Goal: Information Seeking & Learning: Check status

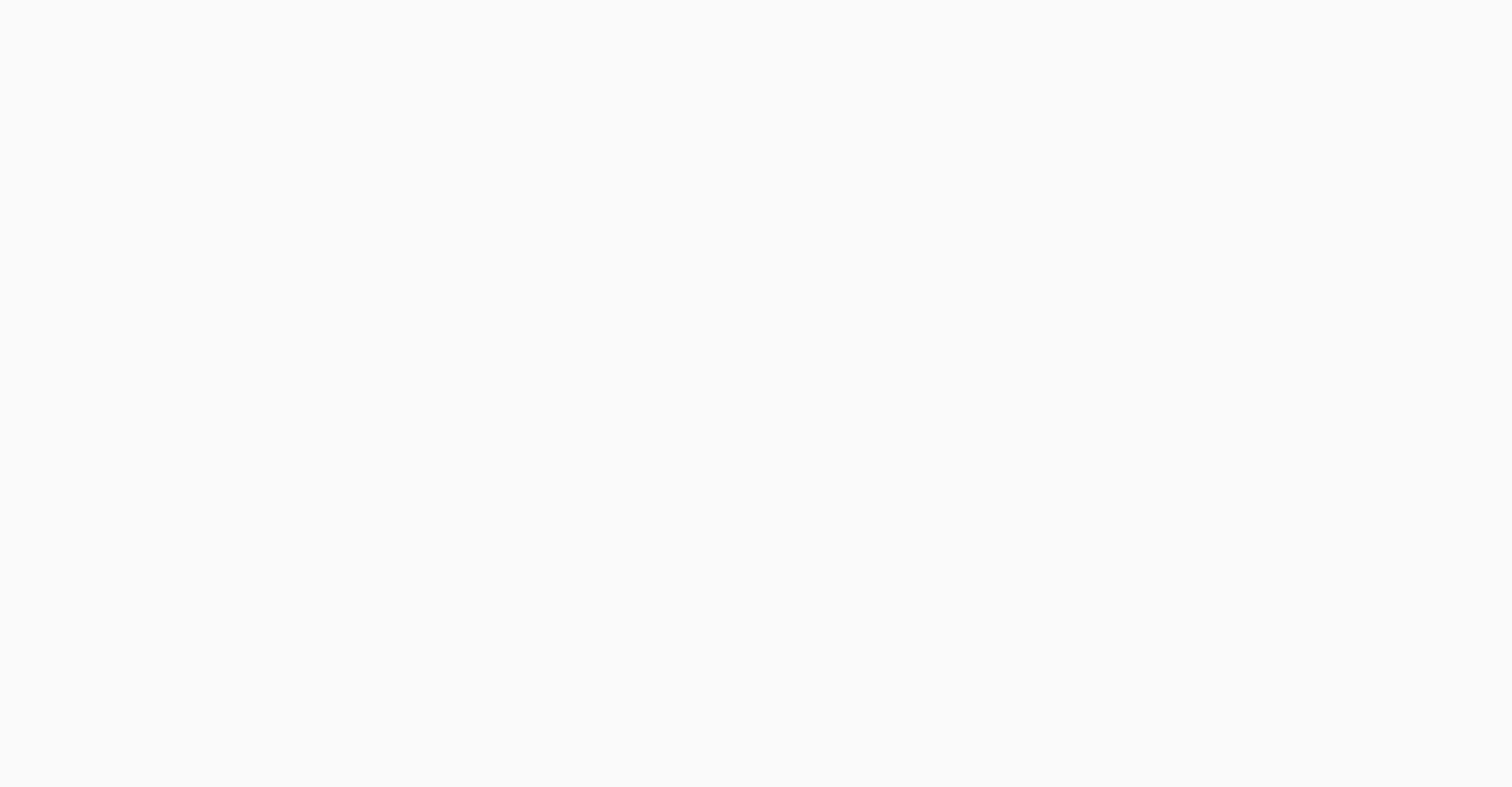
drag, startPoint x: 1112, startPoint y: 7, endPoint x: 1719, endPoint y: 392, distance: 718.8
click at [1512, 0] on html at bounding box center [756, 0] width 1512 height 0
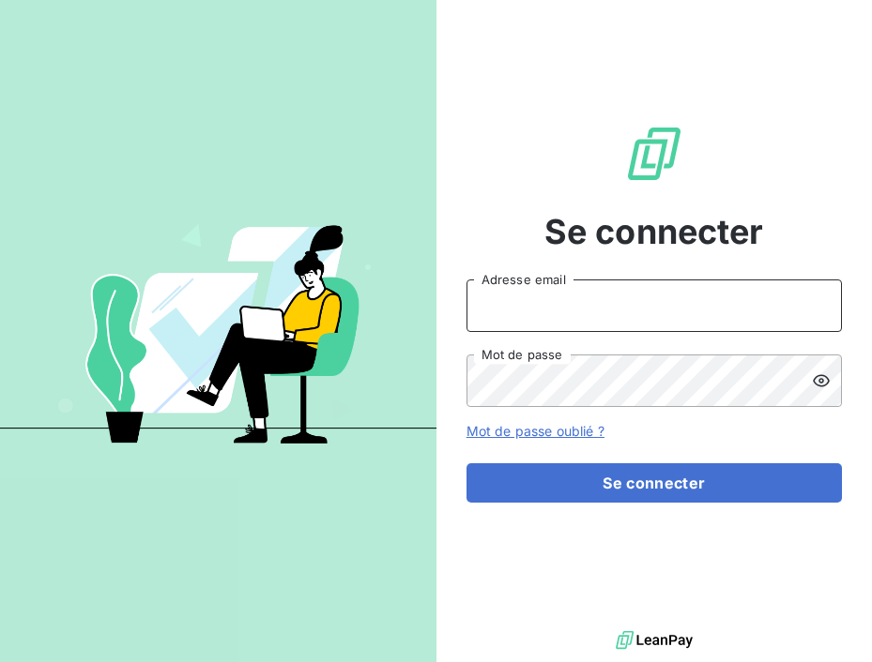
type input "[PERSON_NAME][EMAIL_ADDRESS][DOMAIN_NAME]"
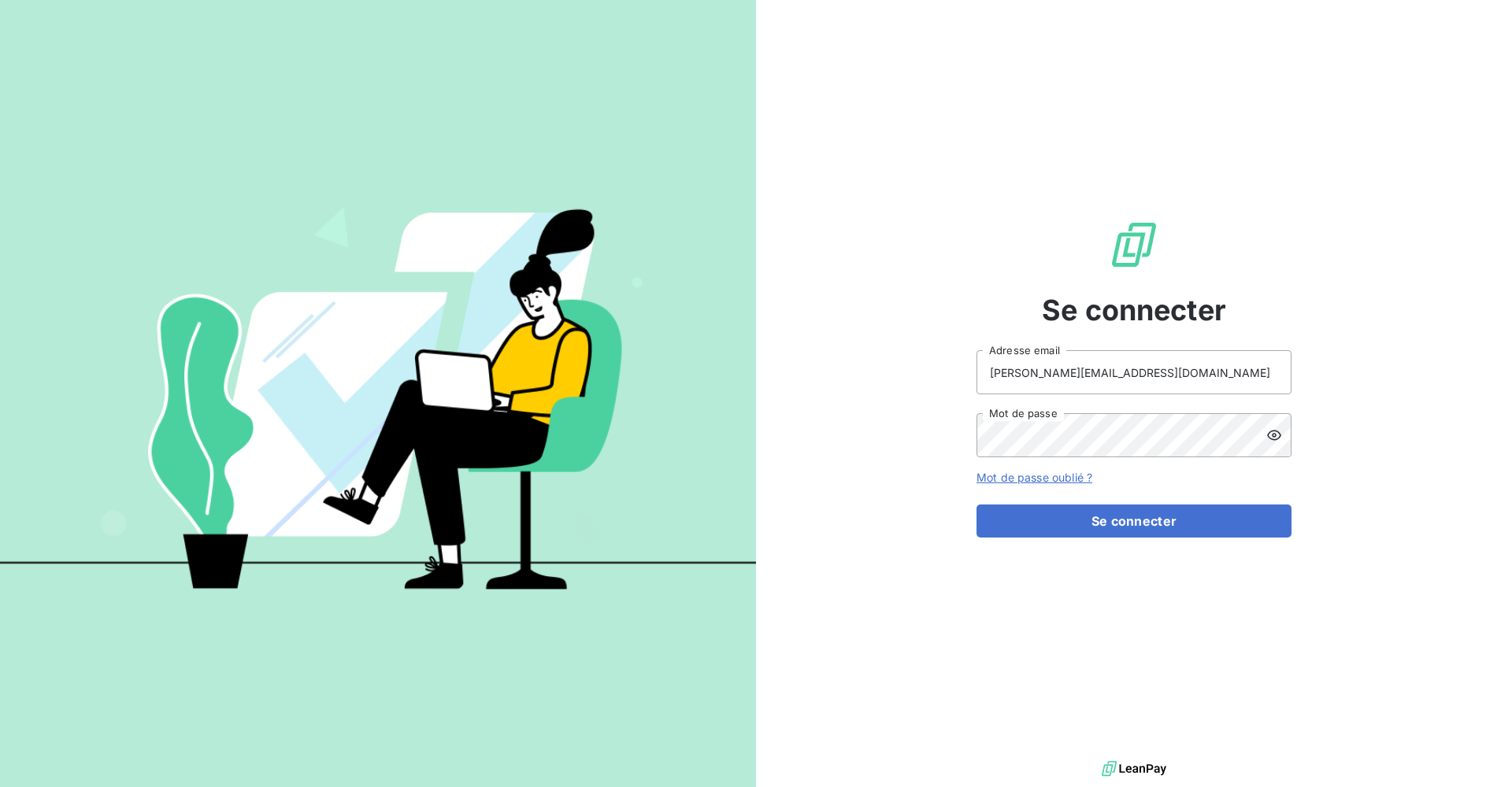
click at [1239, 539] on div "Se connecter [PERSON_NAME][EMAIL_ADDRESS][DOMAIN_NAME] Adresse email Mot de pas…" at bounding box center [1133, 378] width 315 height 758
click at [1231, 525] on button "Se connecter" at bounding box center [1133, 520] width 315 height 33
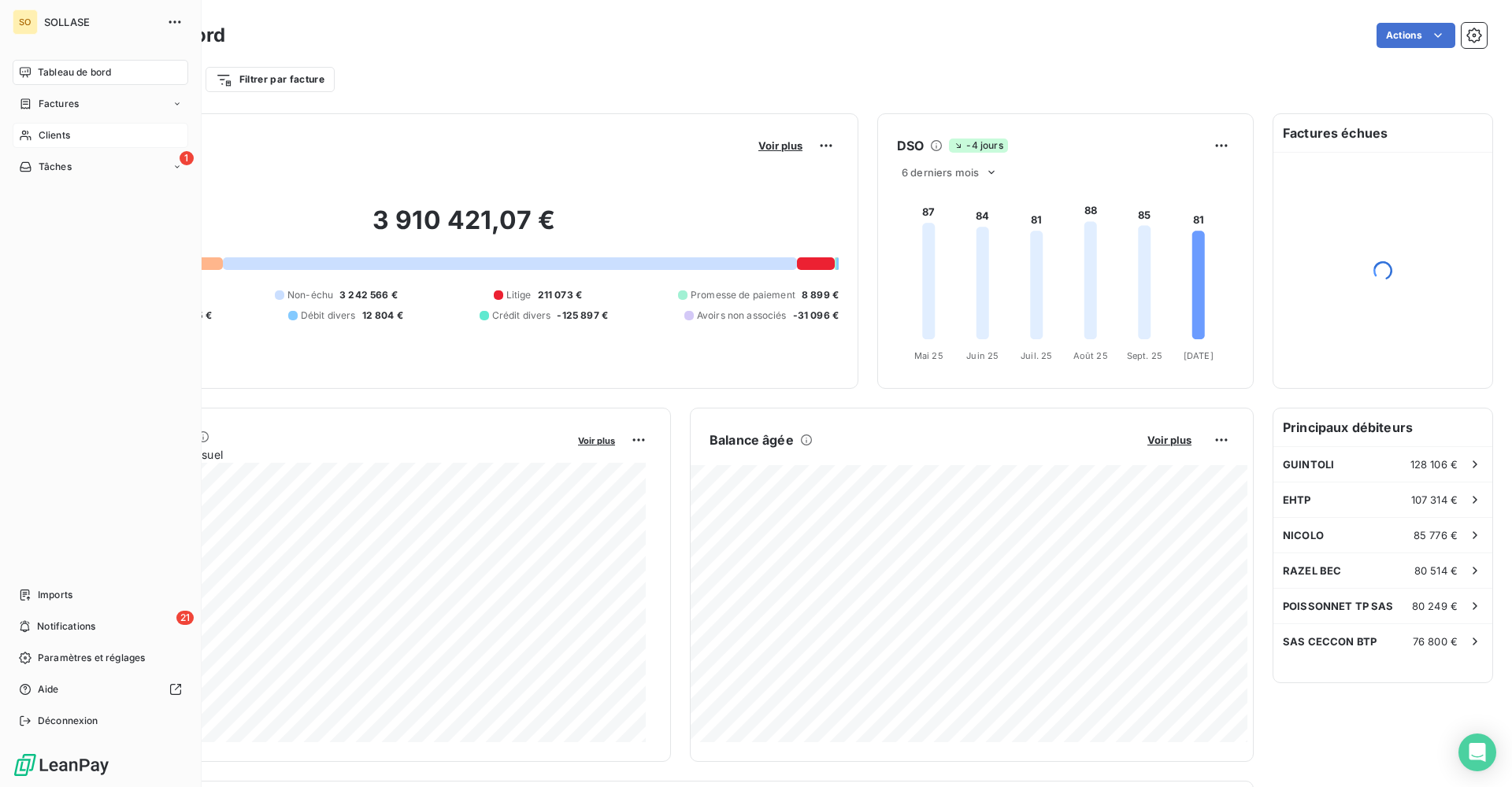
click at [46, 138] on span "Clients" at bounding box center [55, 135] width 32 height 14
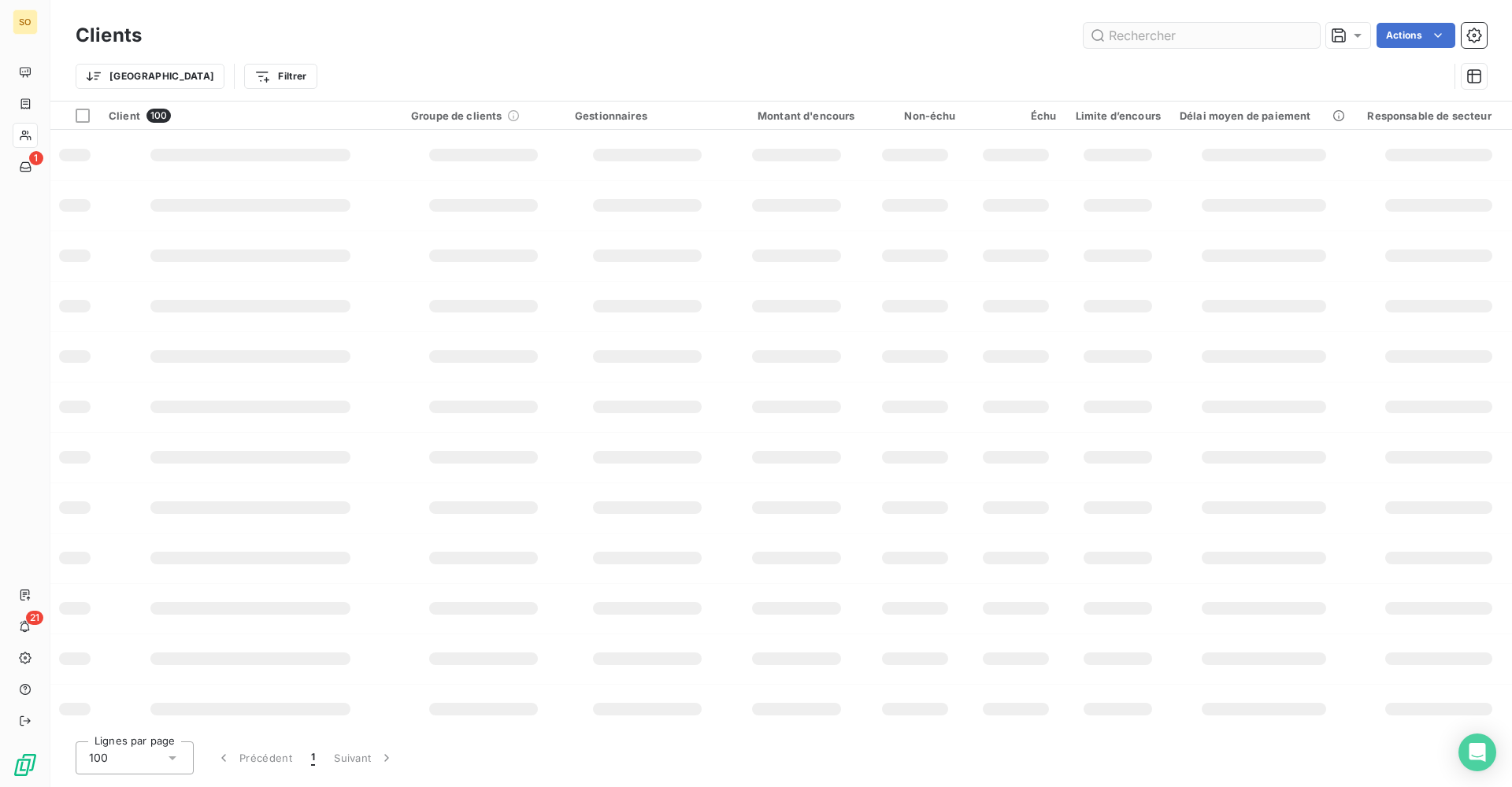
click at [1251, 29] on input "text" at bounding box center [1201, 35] width 236 height 25
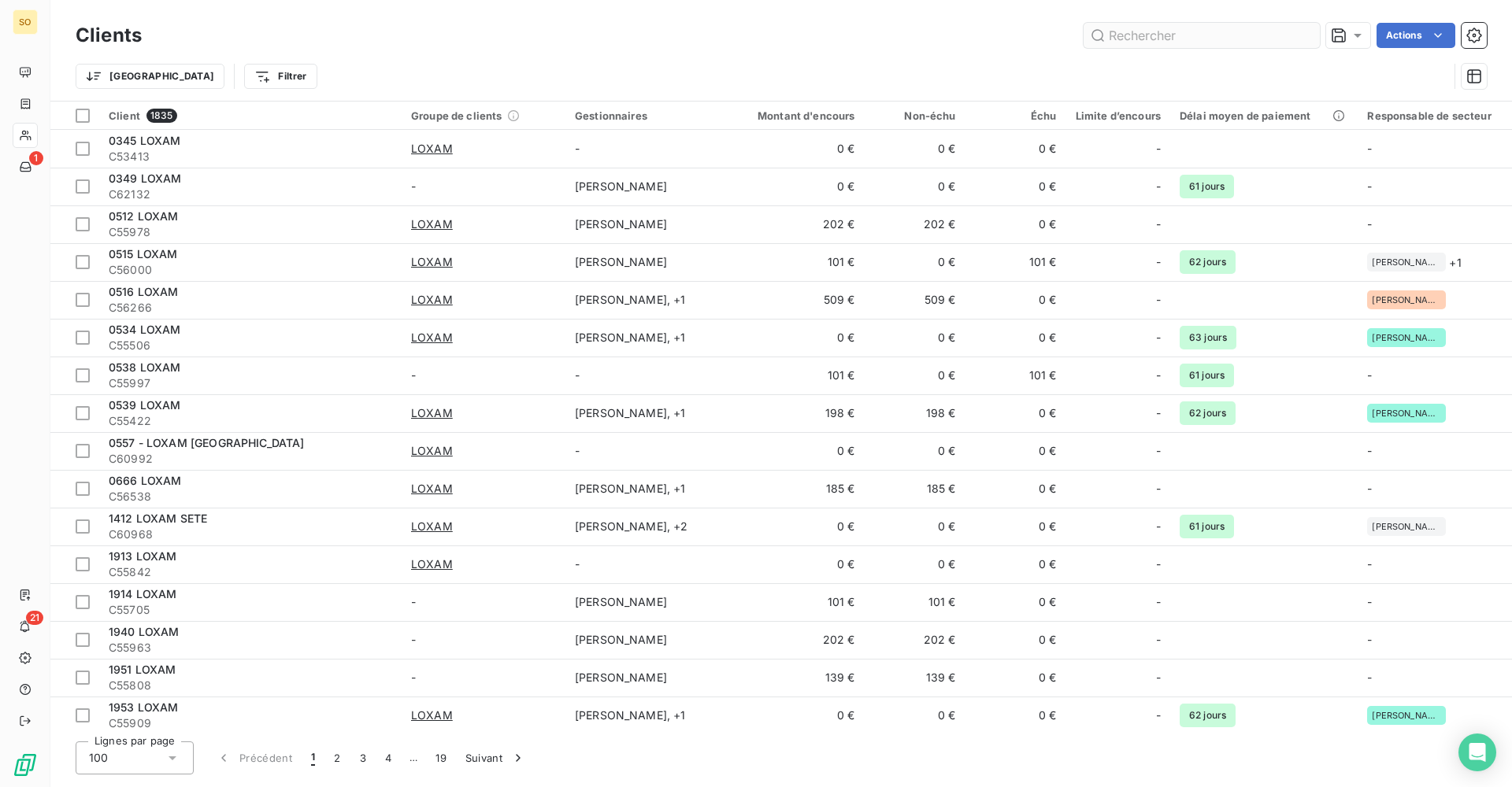
click at [1249, 32] on input "text" at bounding box center [1201, 35] width 236 height 25
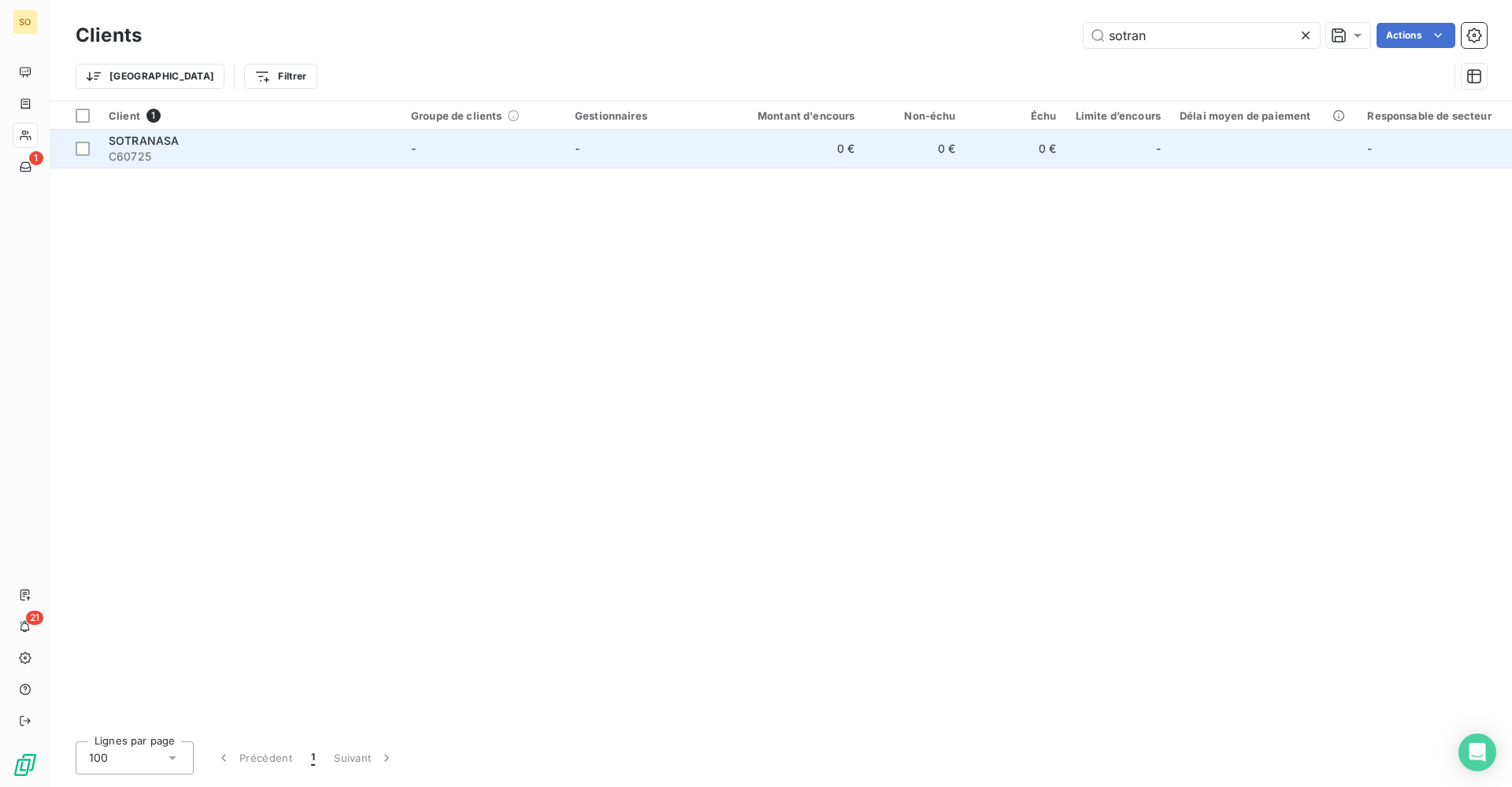
type input "sotran"
click at [1012, 154] on td "0 €" at bounding box center [1016, 149] width 101 height 38
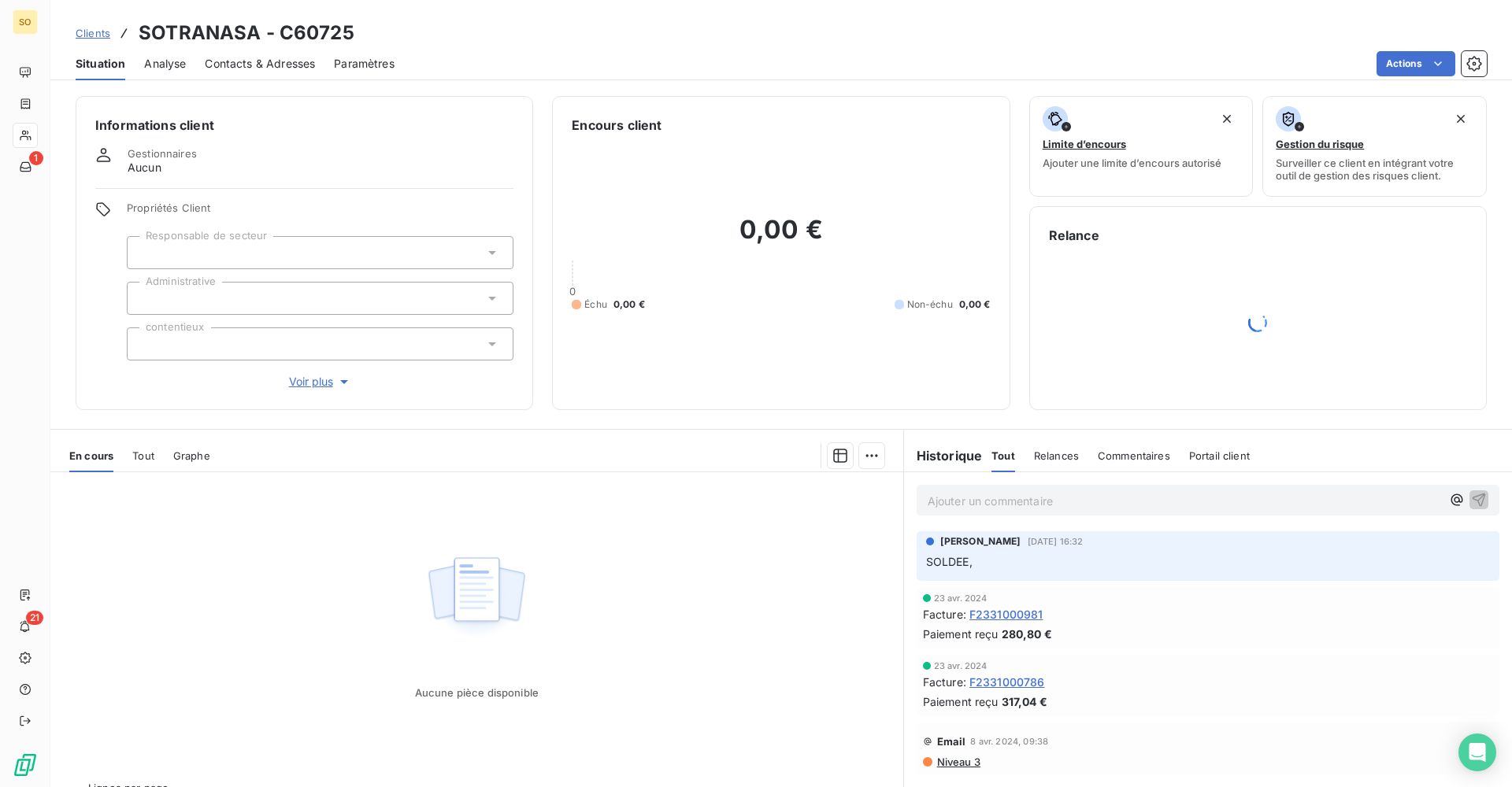
click at [91, 32] on span "Clients" at bounding box center [92, 33] width 34 height 13
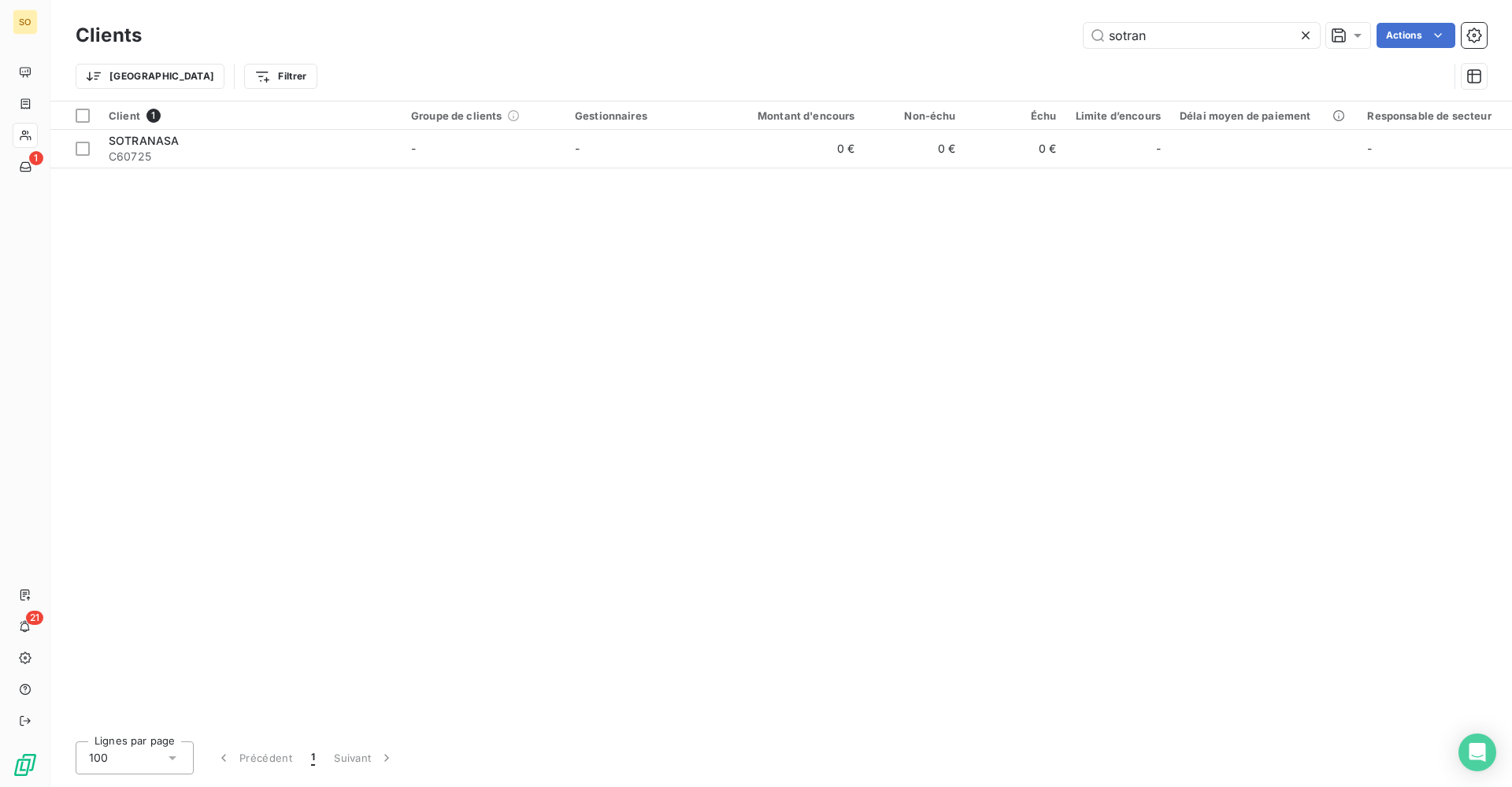
drag, startPoint x: 1179, startPoint y: 38, endPoint x: 967, endPoint y: 31, distance: 212.1
click at [967, 31] on div "sotran Actions" at bounding box center [824, 35] width 1326 height 25
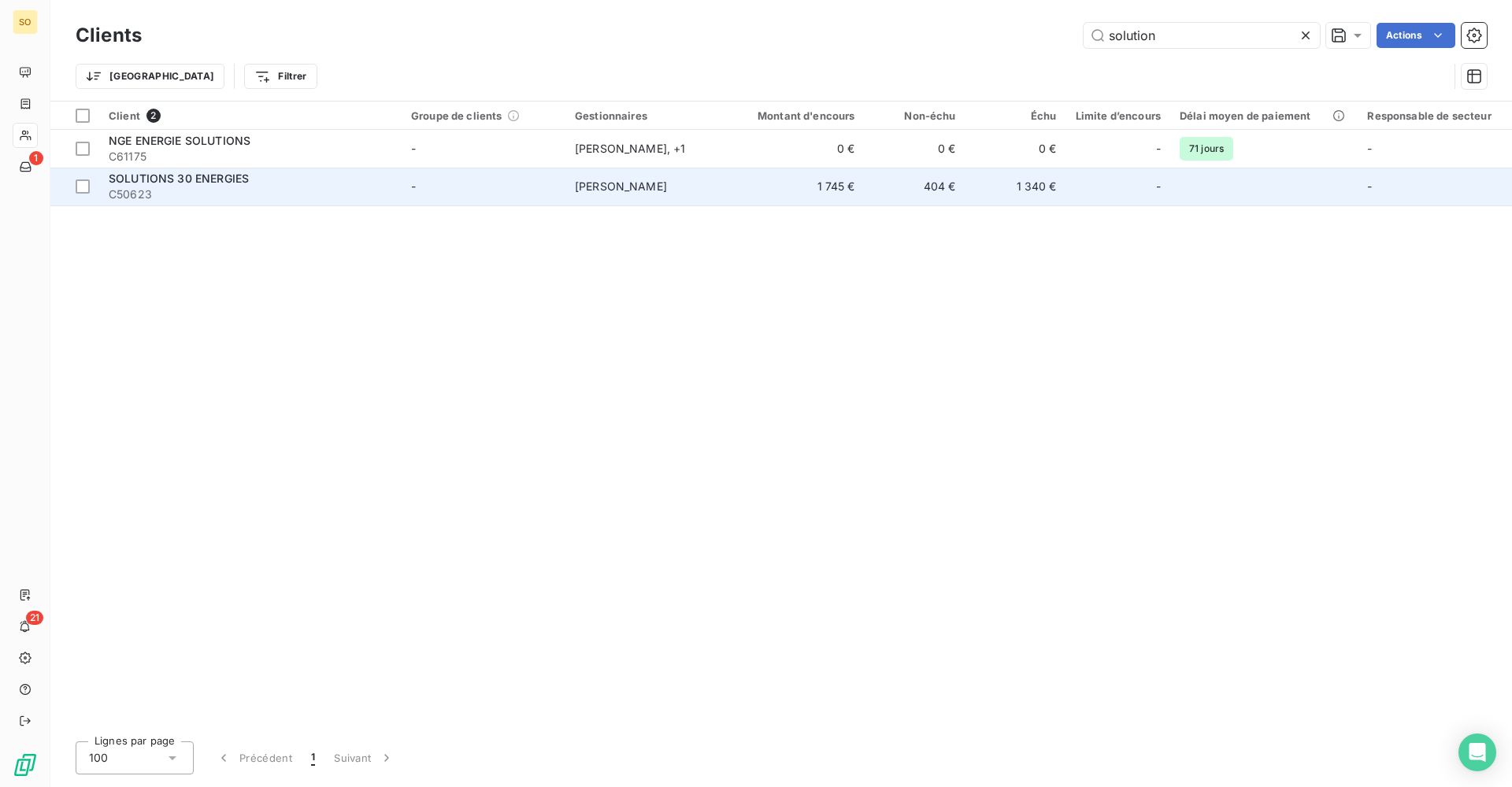
type input "solution"
click at [371, 194] on span "C50623" at bounding box center [250, 194] width 284 height 16
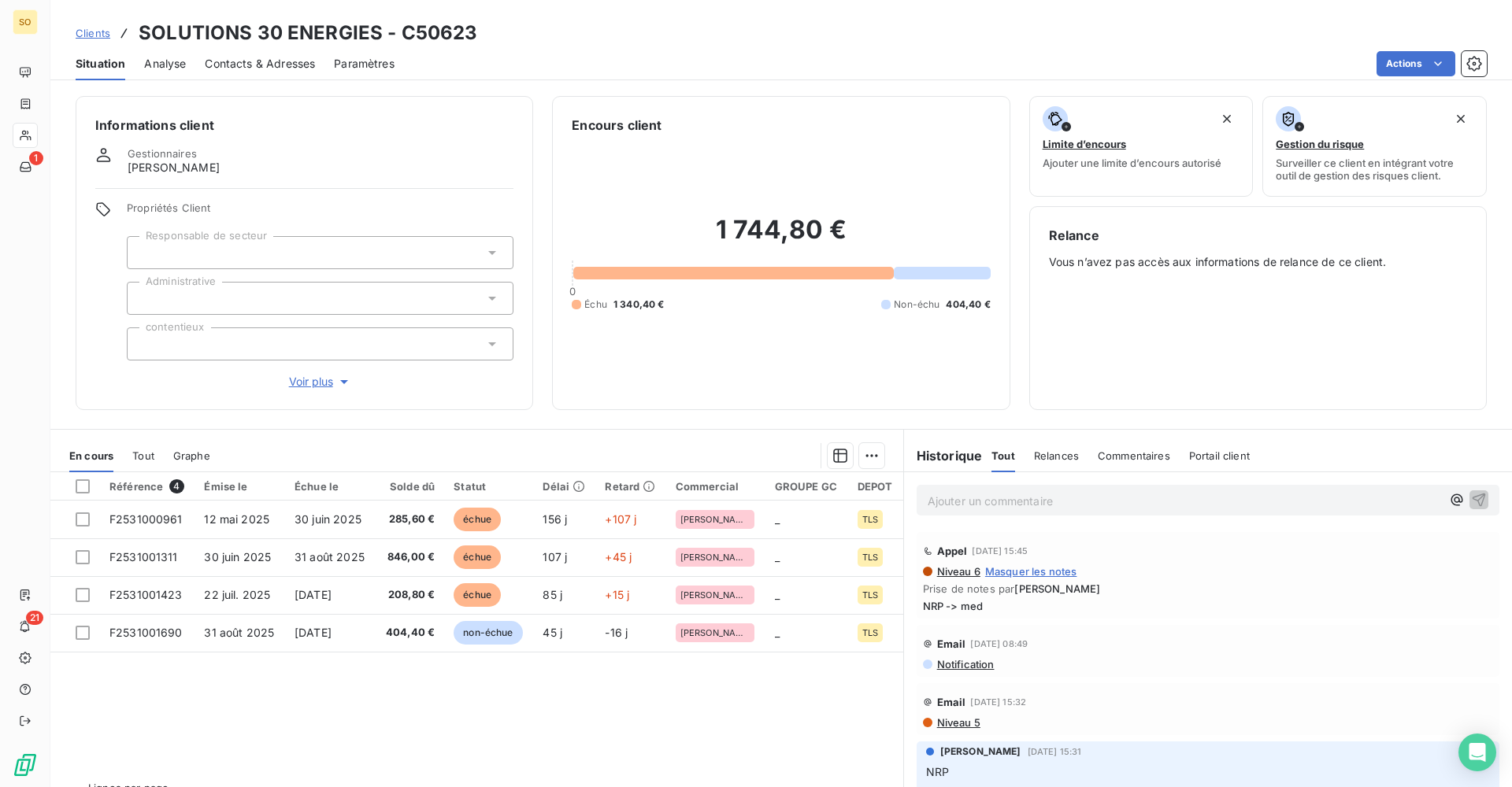
scroll to position [158, 0]
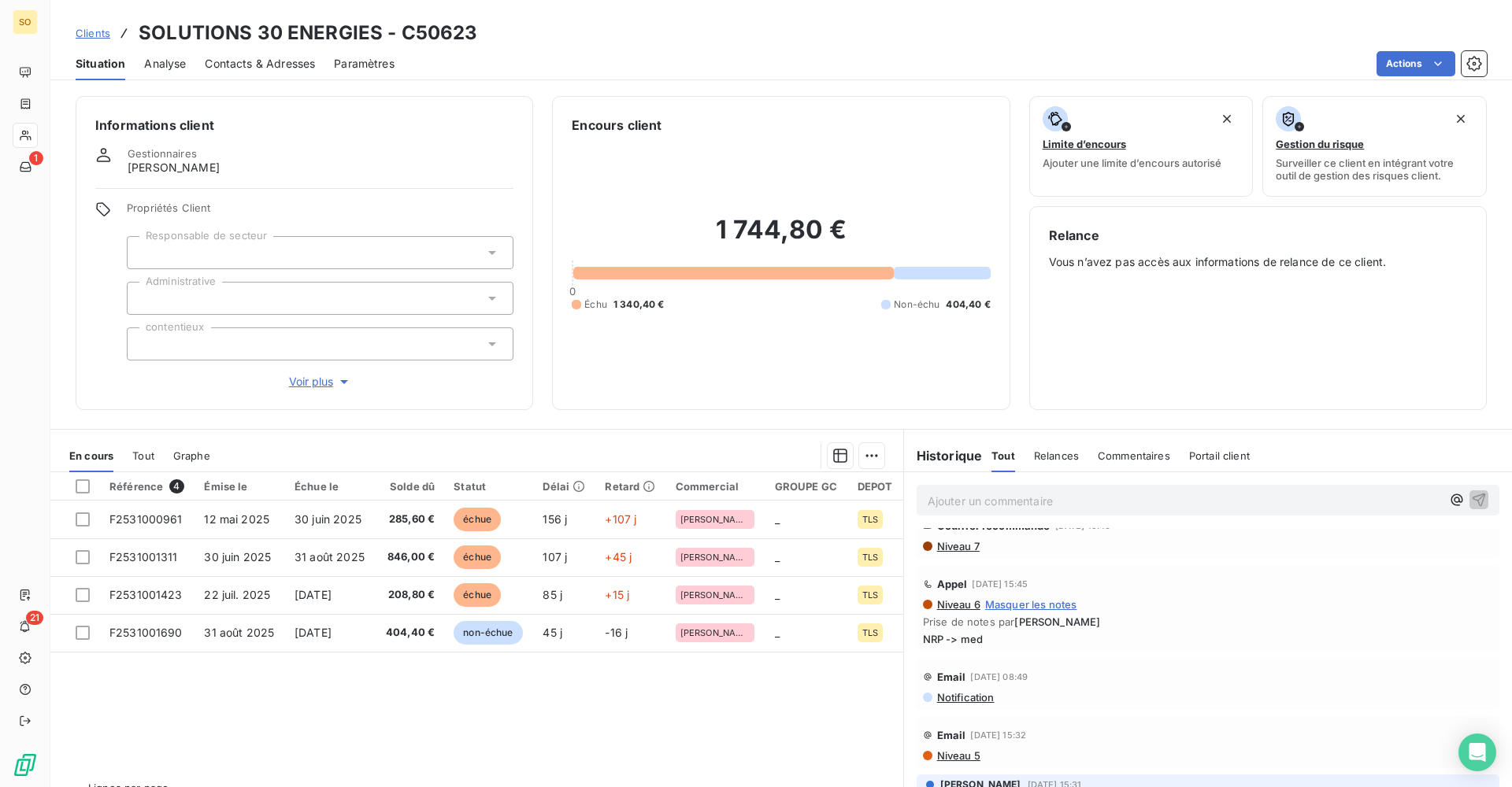
click at [143, 463] on div "Tout" at bounding box center [144, 456] width 22 height 33
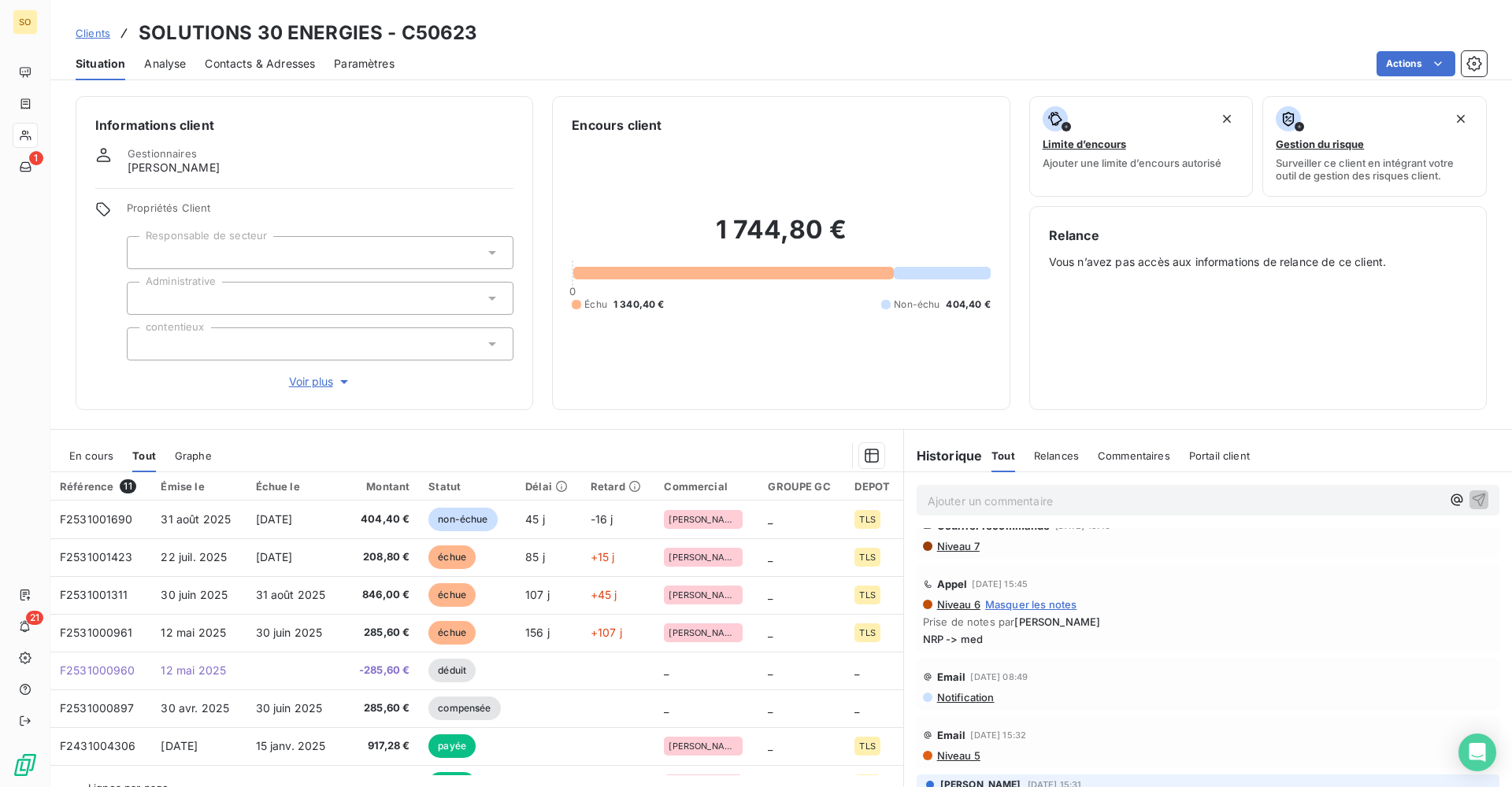
drag, startPoint x: 206, startPoint y: 457, endPoint x: 97, endPoint y: 456, distance: 109.0
click at [201, 457] on span "Graphe" at bounding box center [193, 456] width 37 height 13
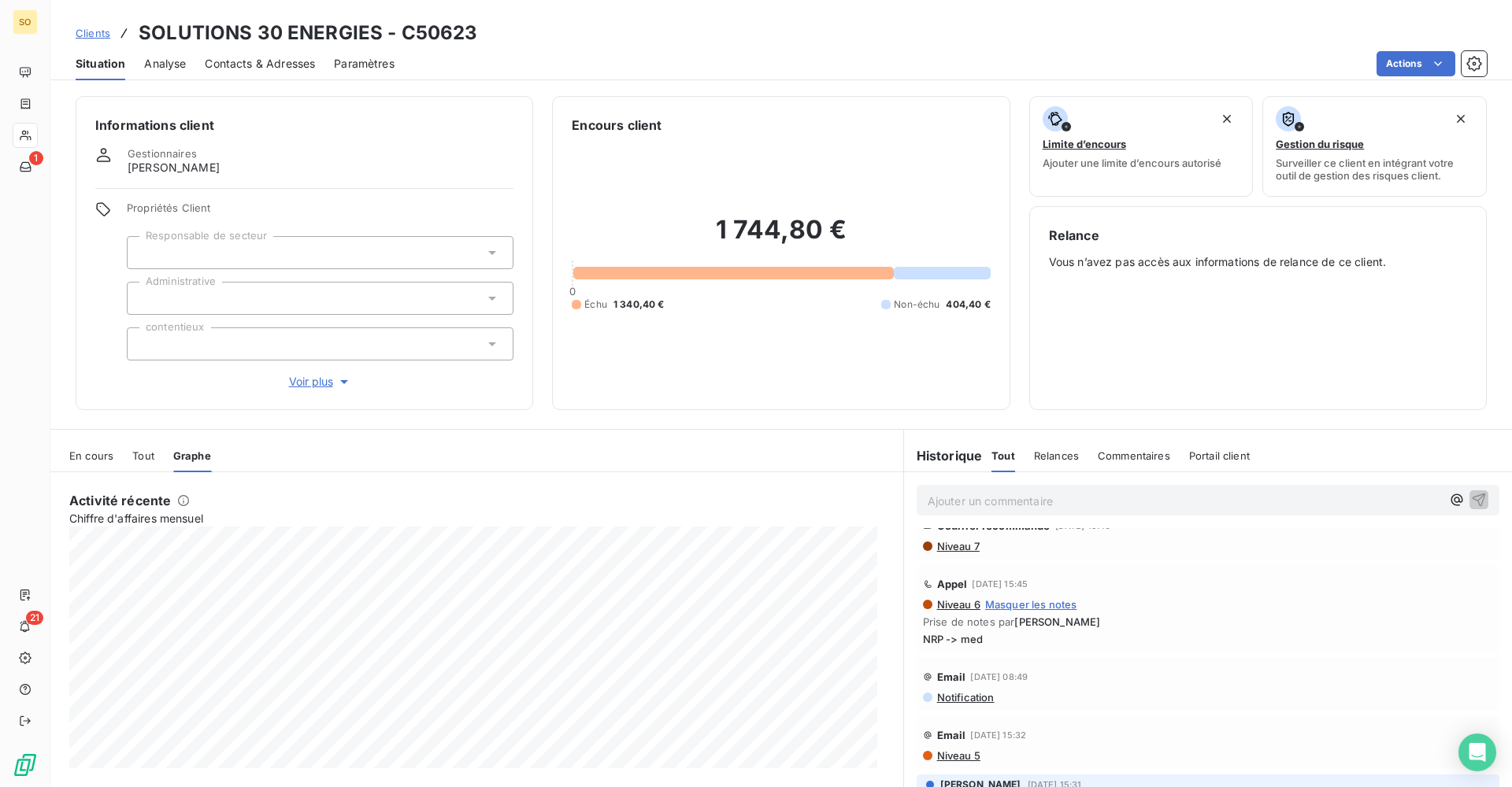
click at [91, 455] on span "En cours" at bounding box center [92, 456] width 44 height 13
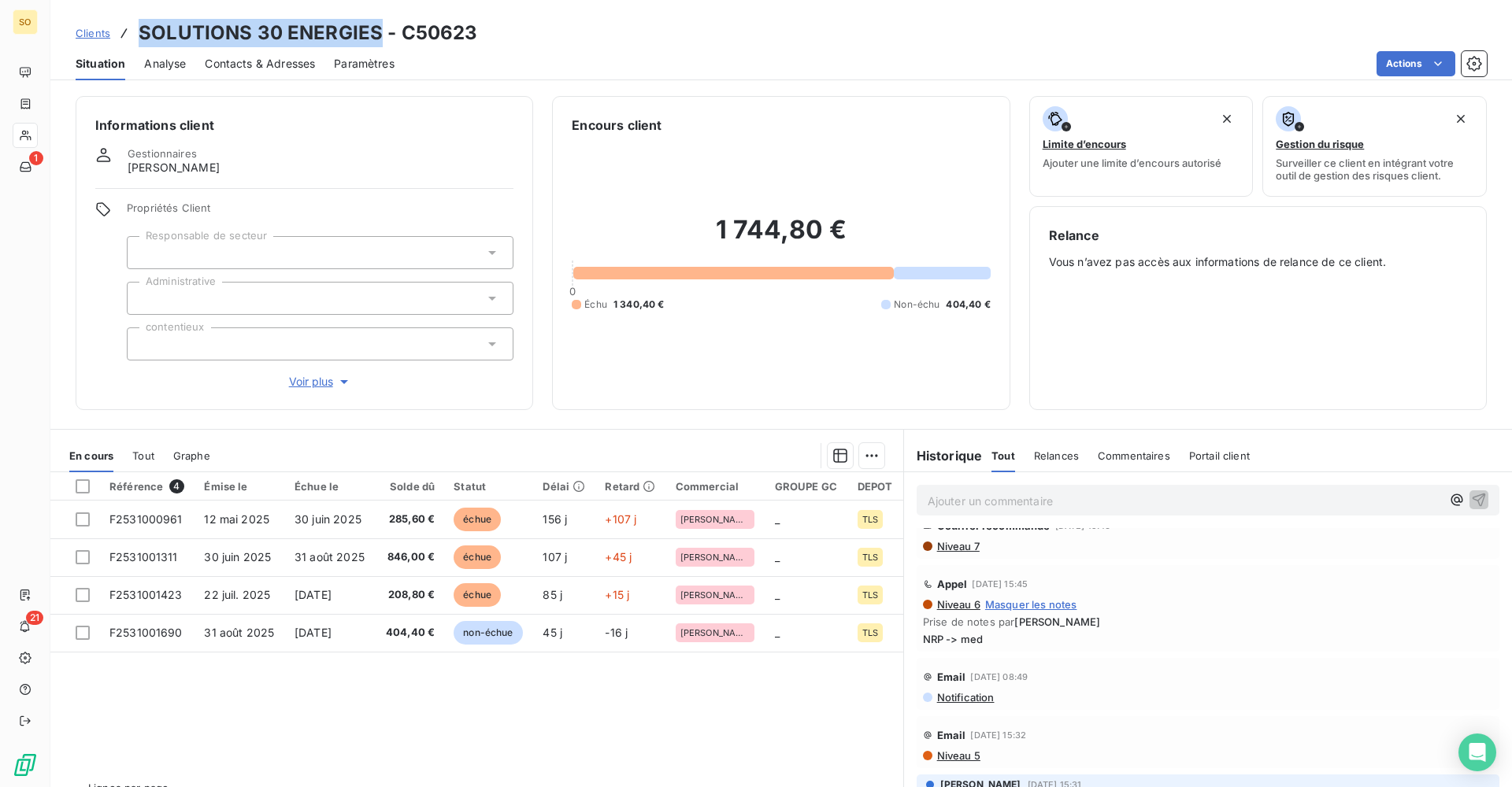
drag, startPoint x: 140, startPoint y: 29, endPoint x: 375, endPoint y: 25, distance: 235.0
click at [375, 25] on h3 "SOLUTIONS 30 ENERGIES - C50623" at bounding box center [308, 34] width 339 height 29
copy h3 "SOLUTIONS 30 ENERGIES"
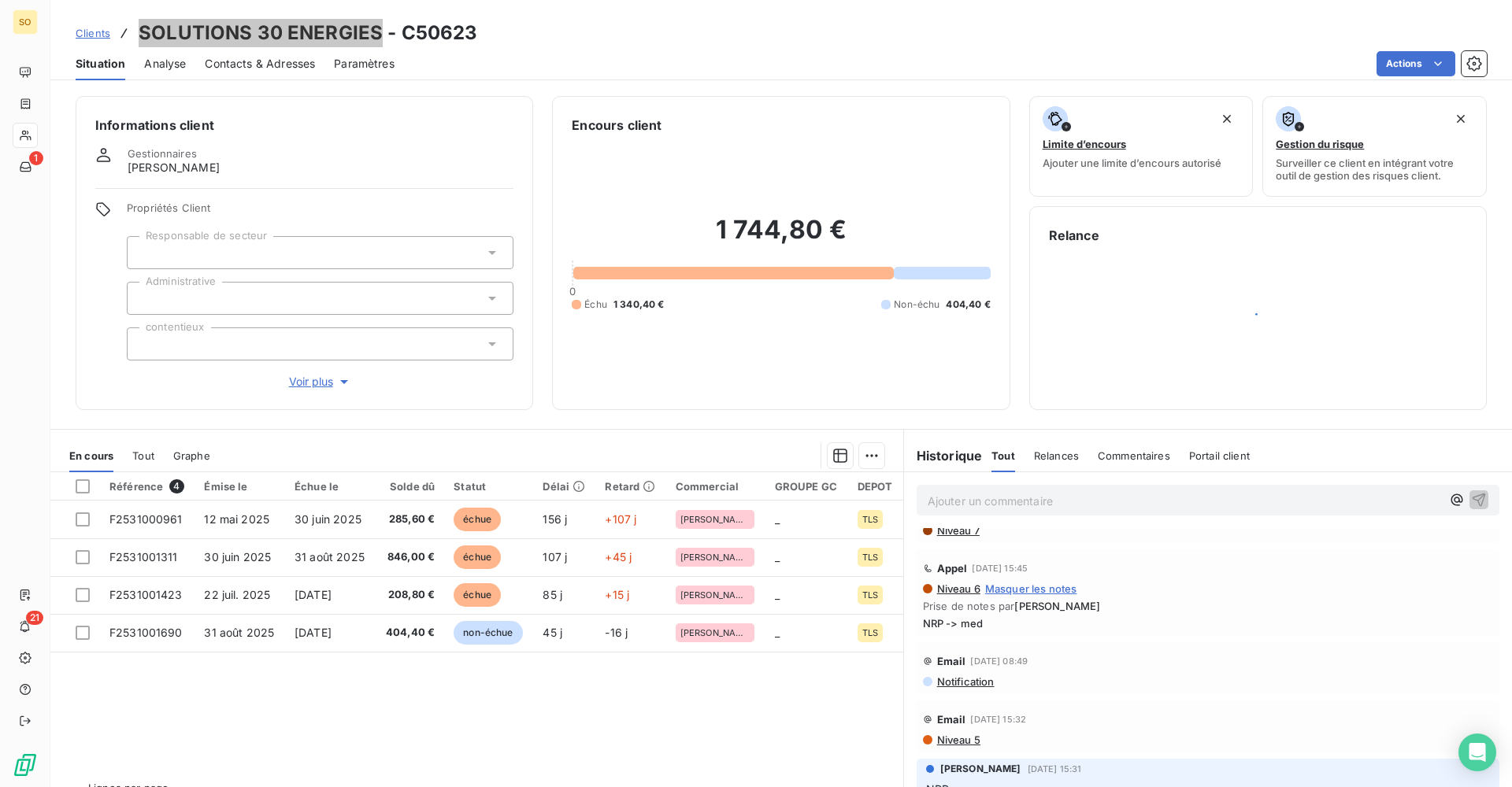
scroll to position [79, 0]
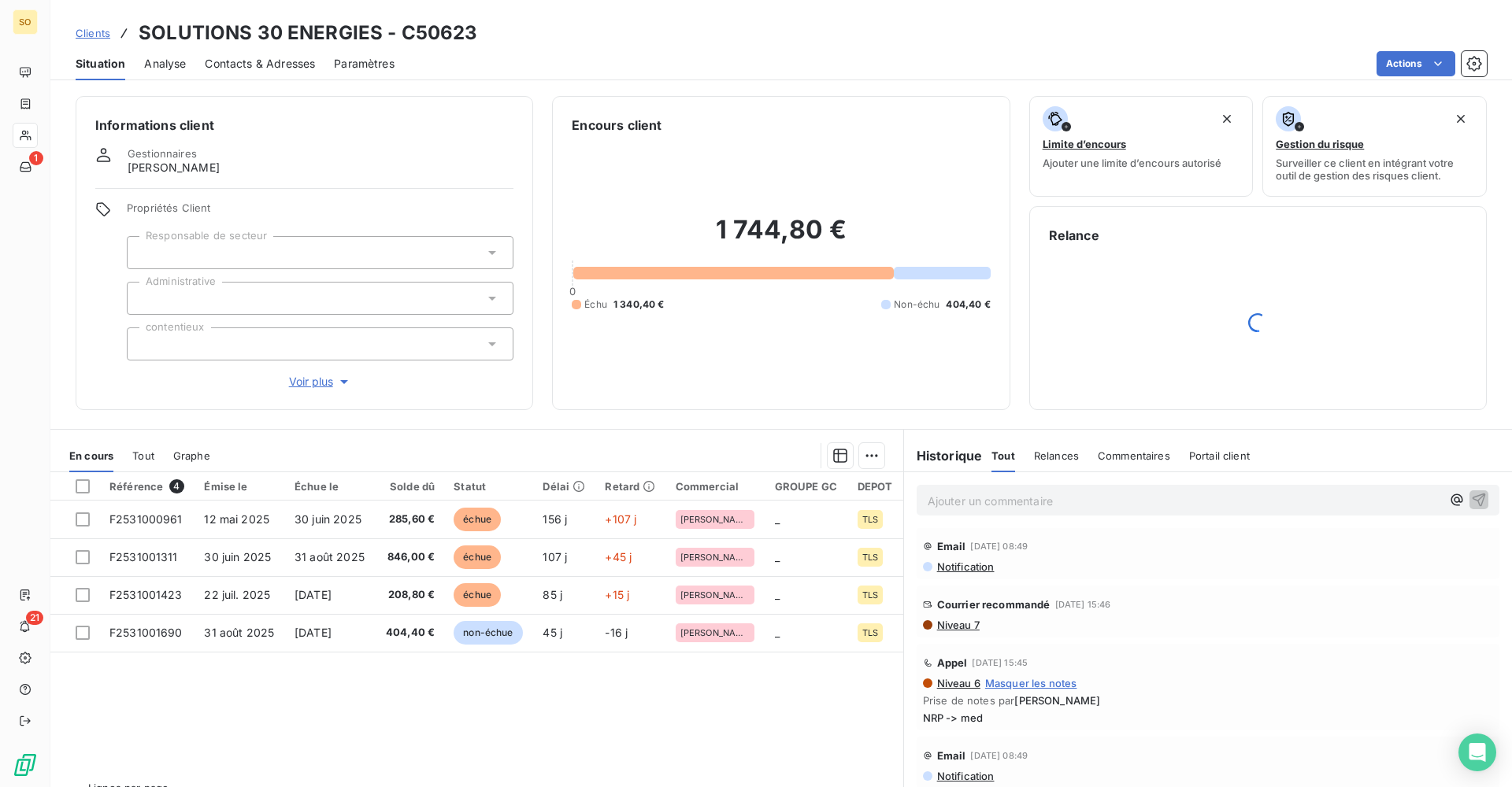
click at [953, 623] on span "Niveau 7" at bounding box center [958, 624] width 44 height 13
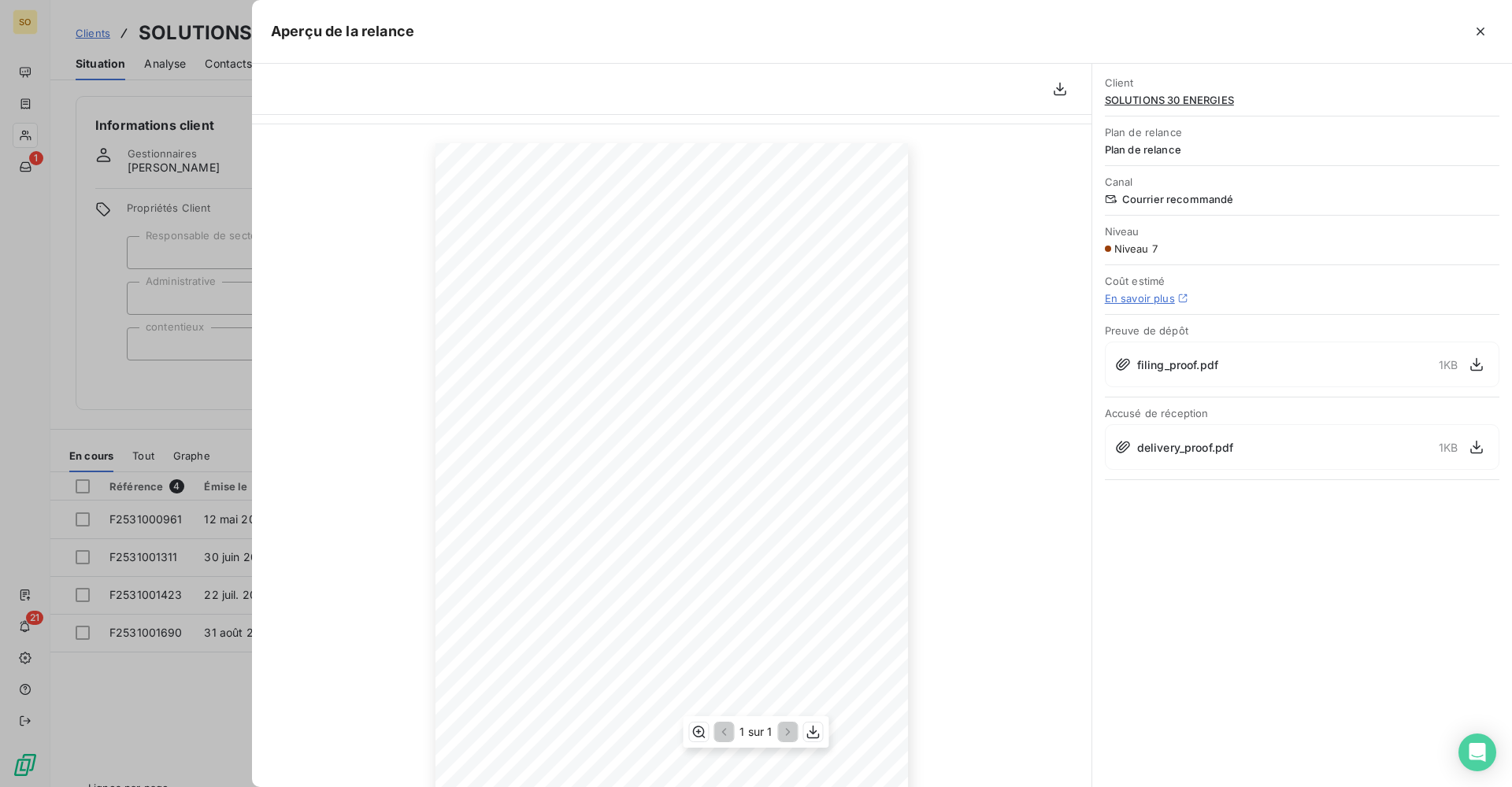
scroll to position [88, 0]
click at [181, 382] on div at bounding box center [756, 394] width 1512 height 787
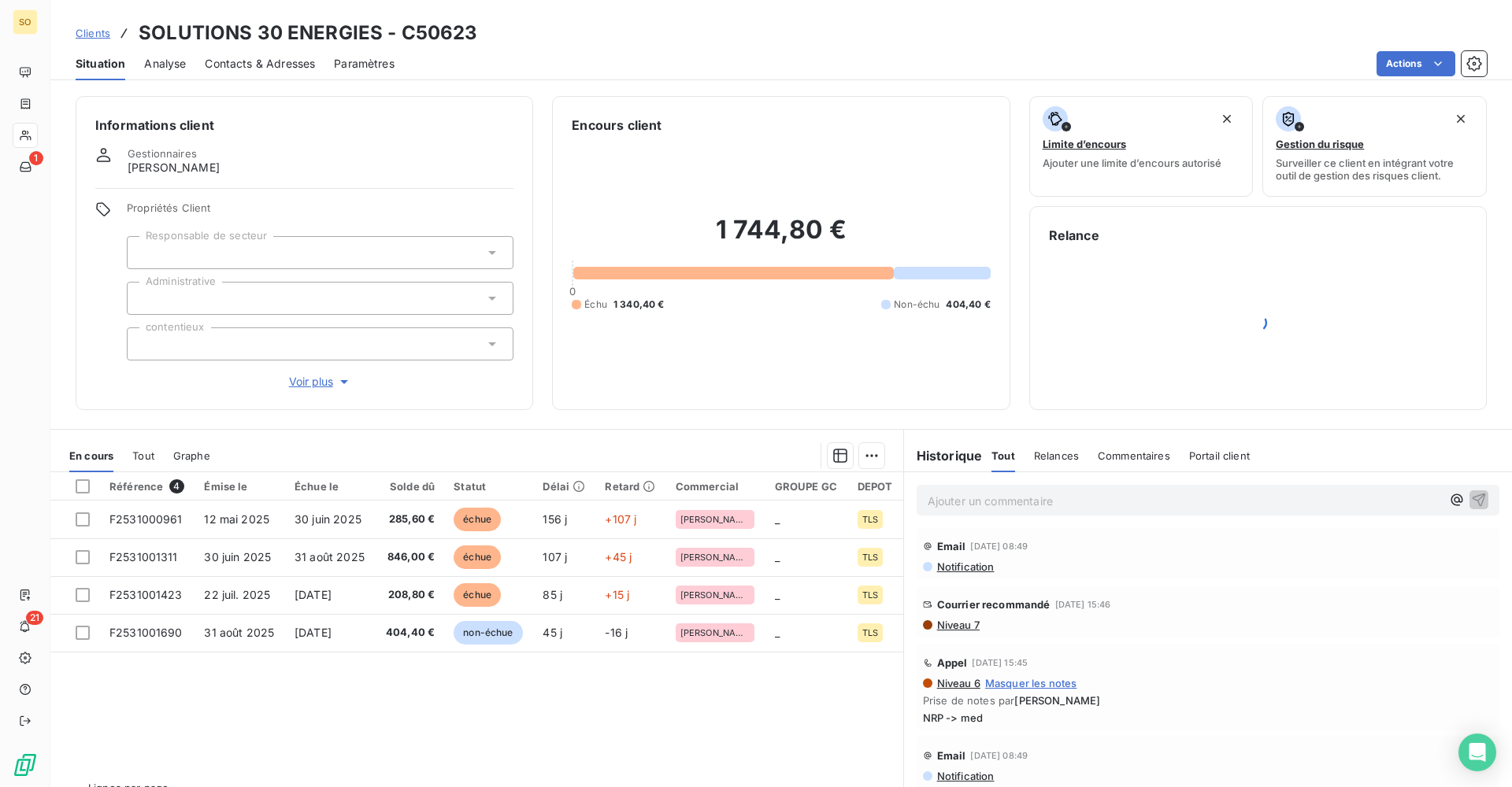
scroll to position [0, 0]
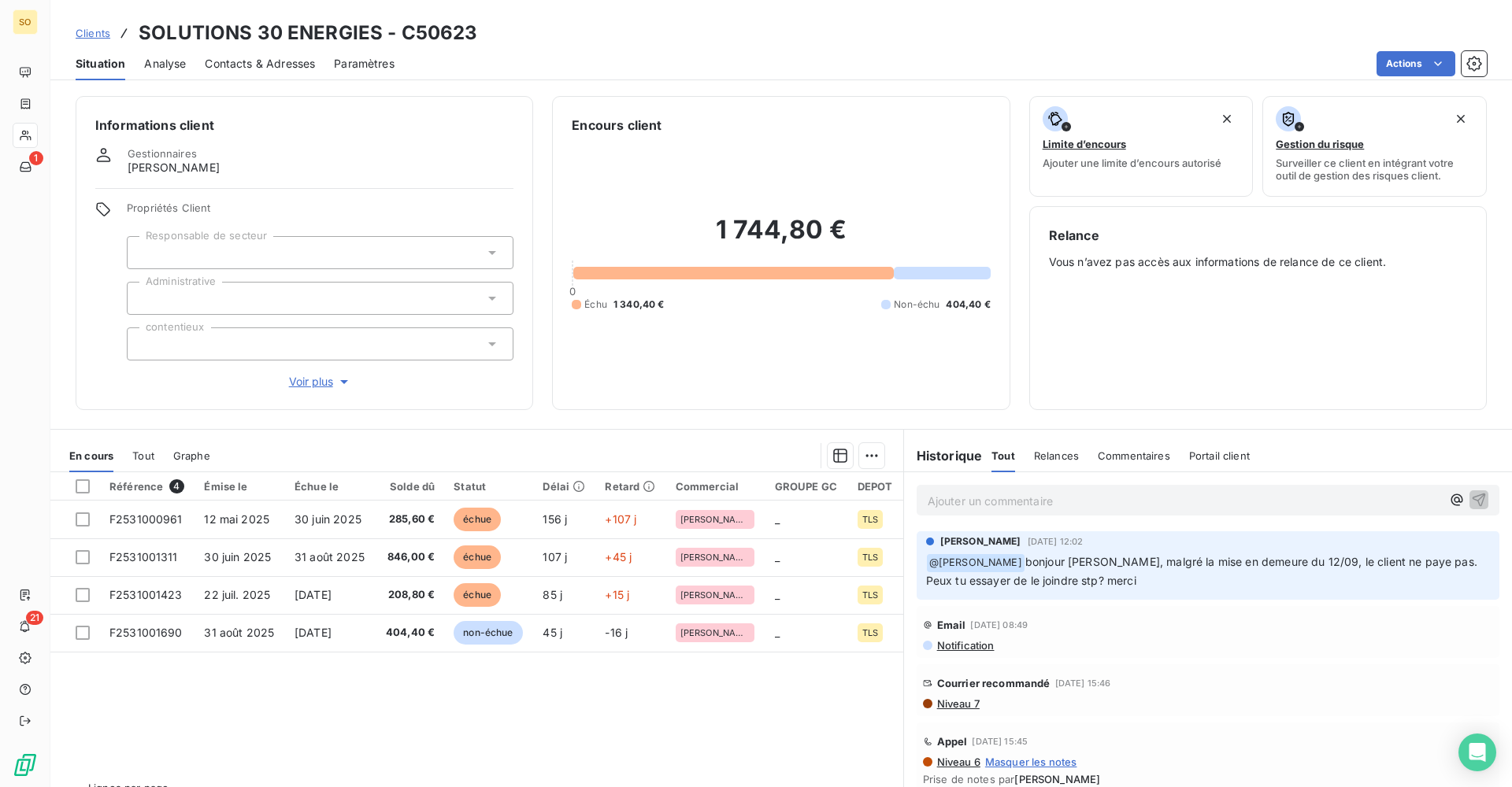
click at [172, 63] on span "Analyse" at bounding box center [165, 64] width 42 height 16
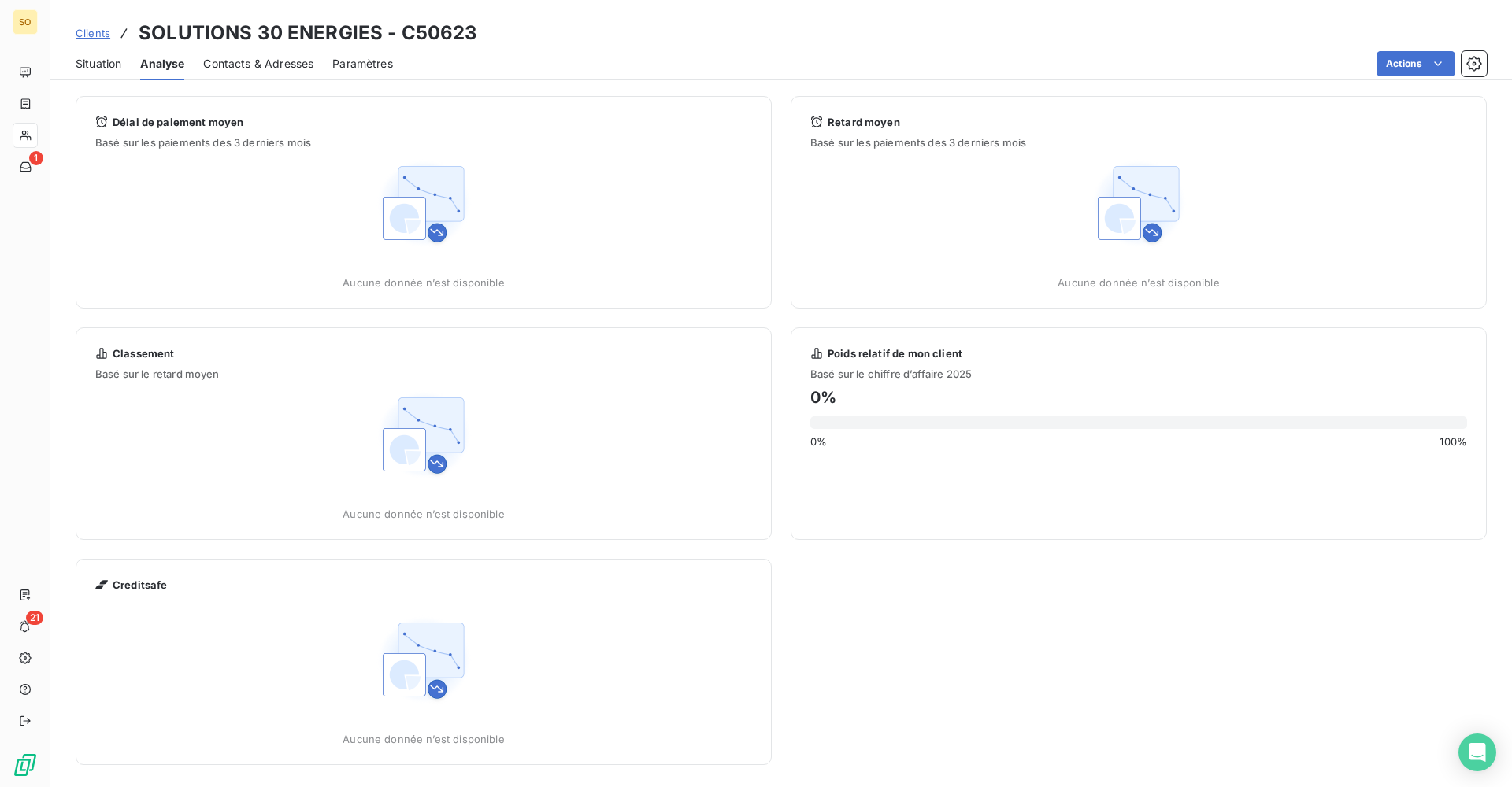
click at [217, 63] on span "Contacts & Adresses" at bounding box center [258, 64] width 110 height 16
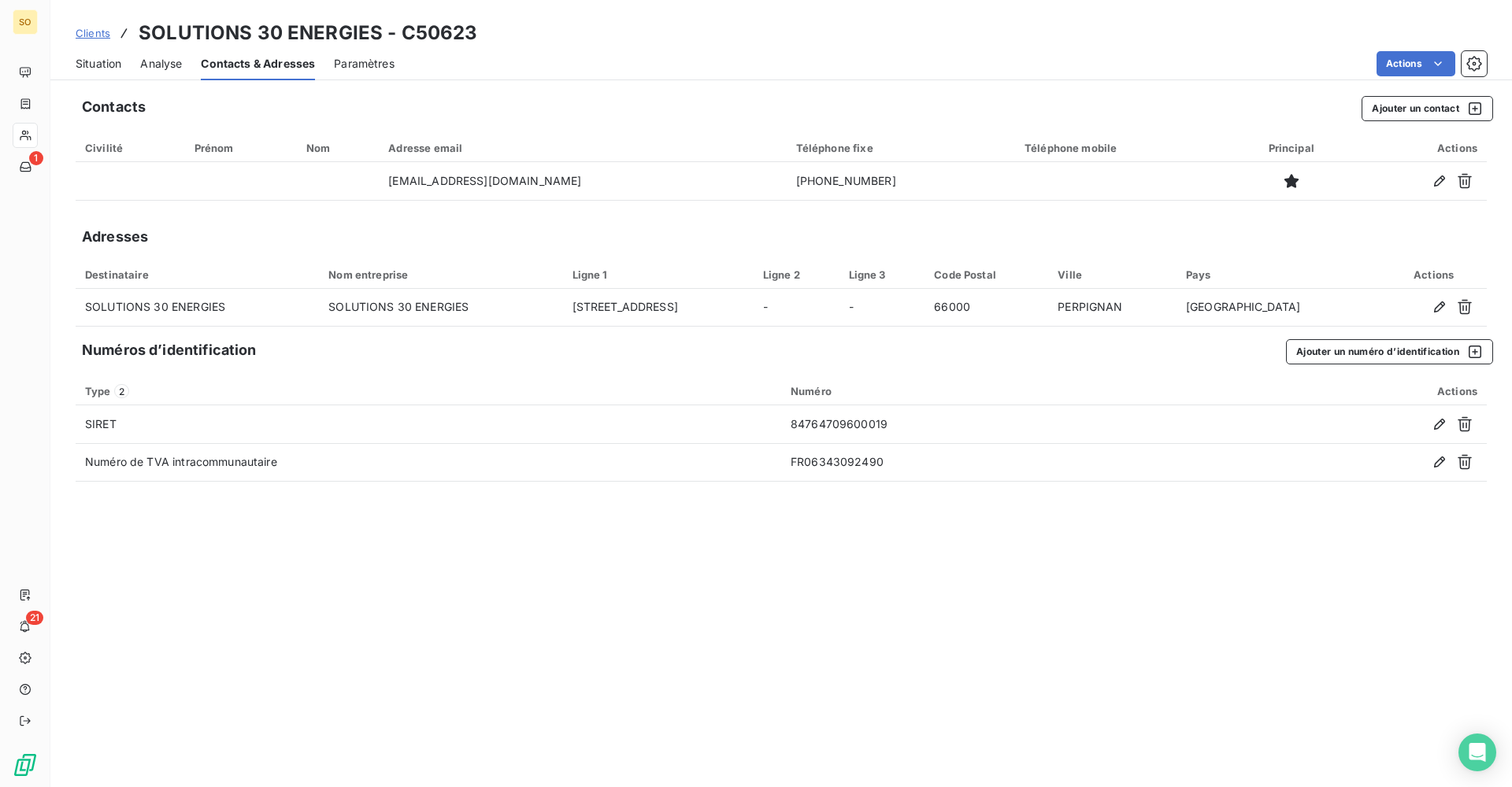
click at [95, 65] on span "Situation" at bounding box center [98, 64] width 45 height 16
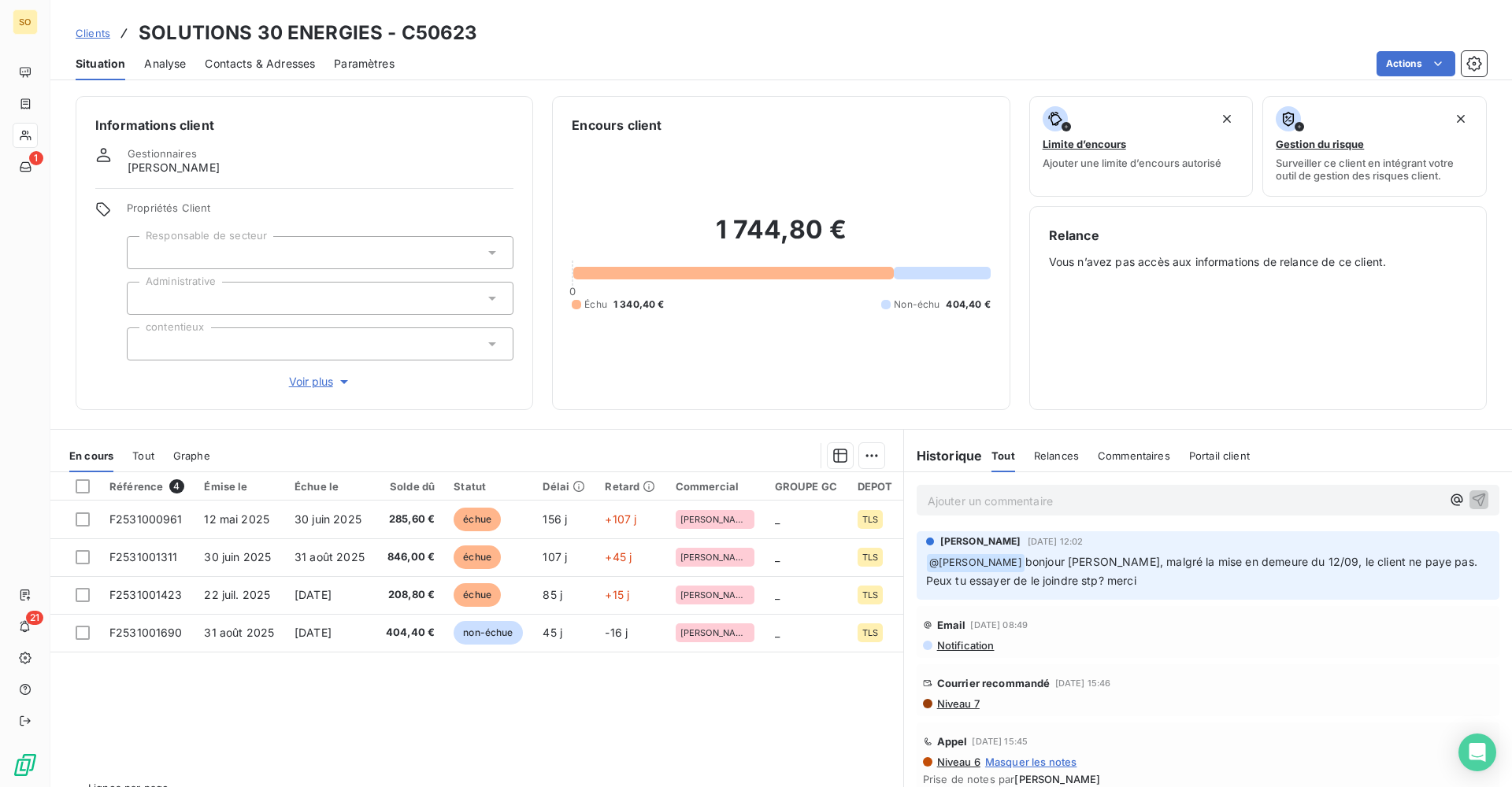
click at [963, 707] on span "Niveau 7" at bounding box center [958, 703] width 44 height 13
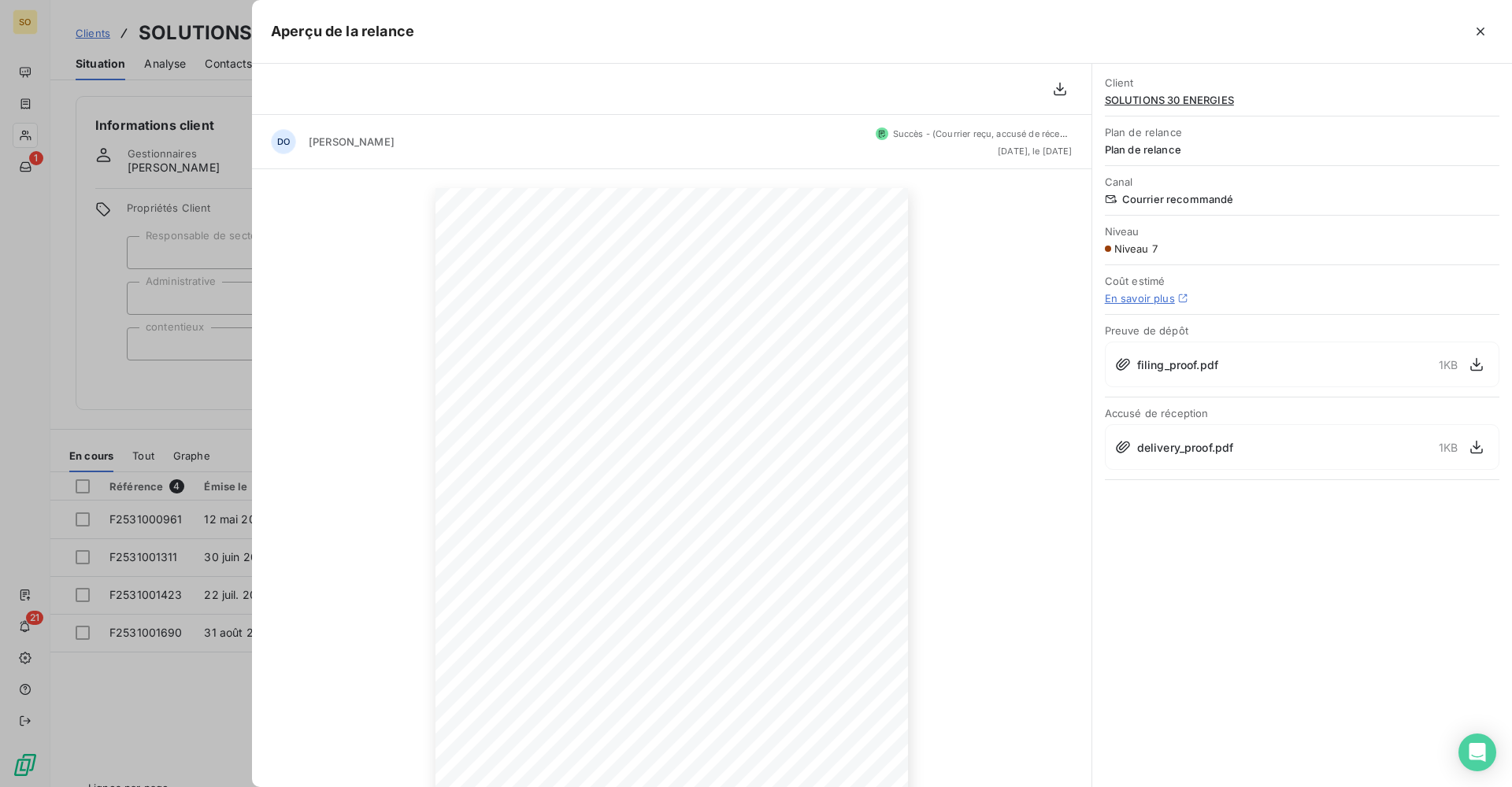
click at [83, 394] on div at bounding box center [756, 394] width 1512 height 787
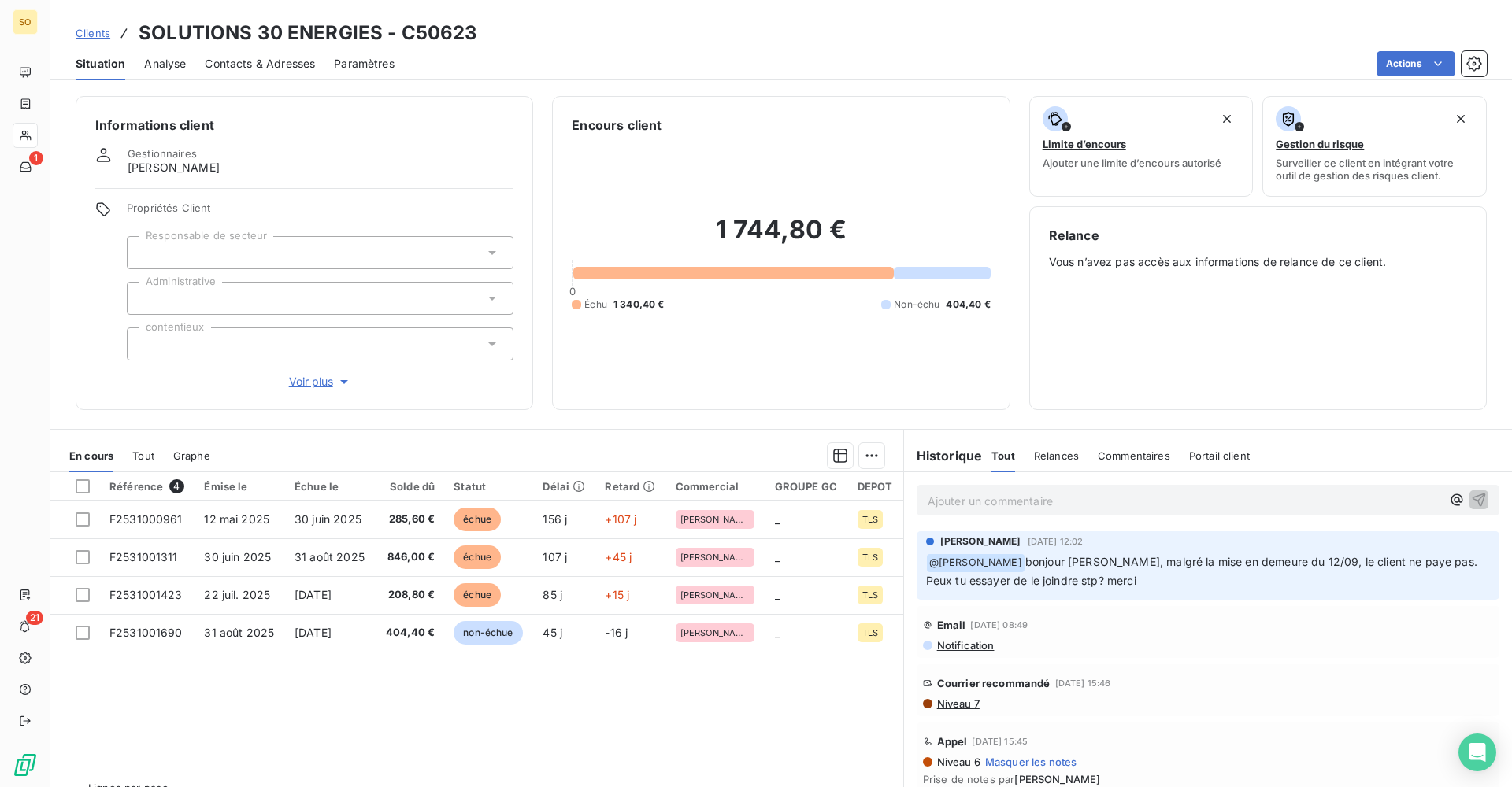
click at [965, 706] on span "Niveau 7" at bounding box center [958, 703] width 44 height 13
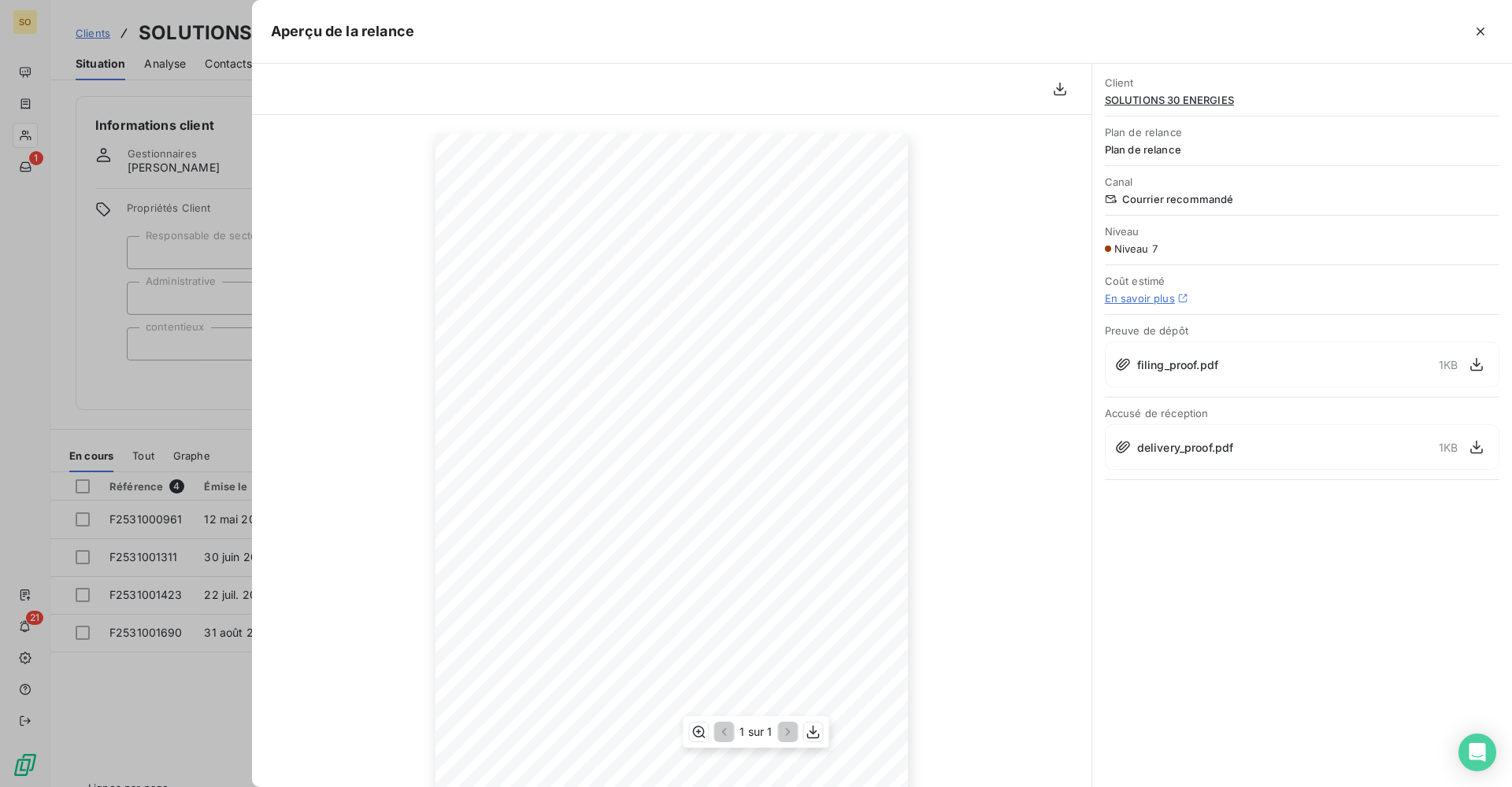
scroll to position [88, 0]
click at [155, 388] on div at bounding box center [756, 394] width 1512 height 787
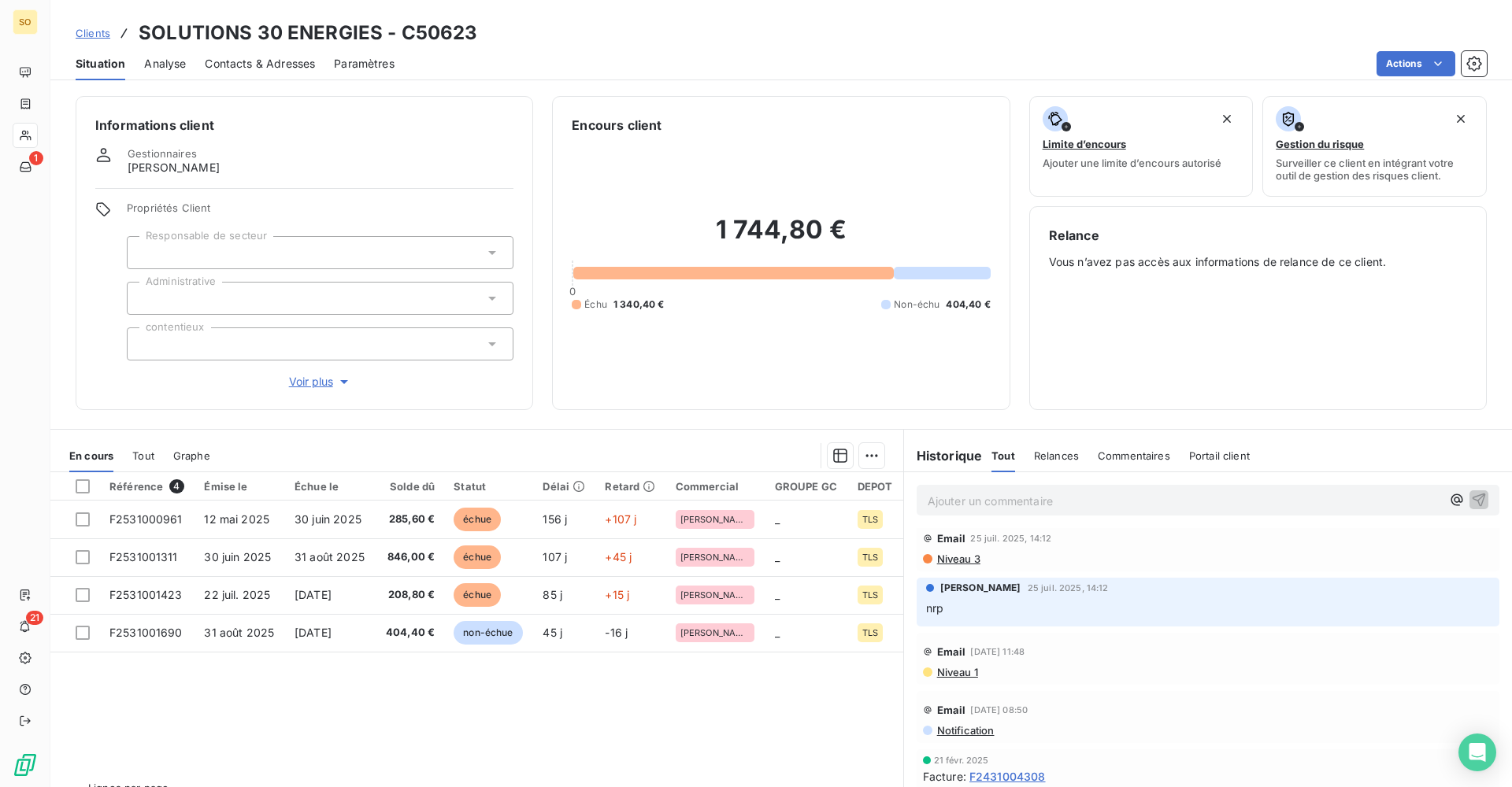
scroll to position [472, 0]
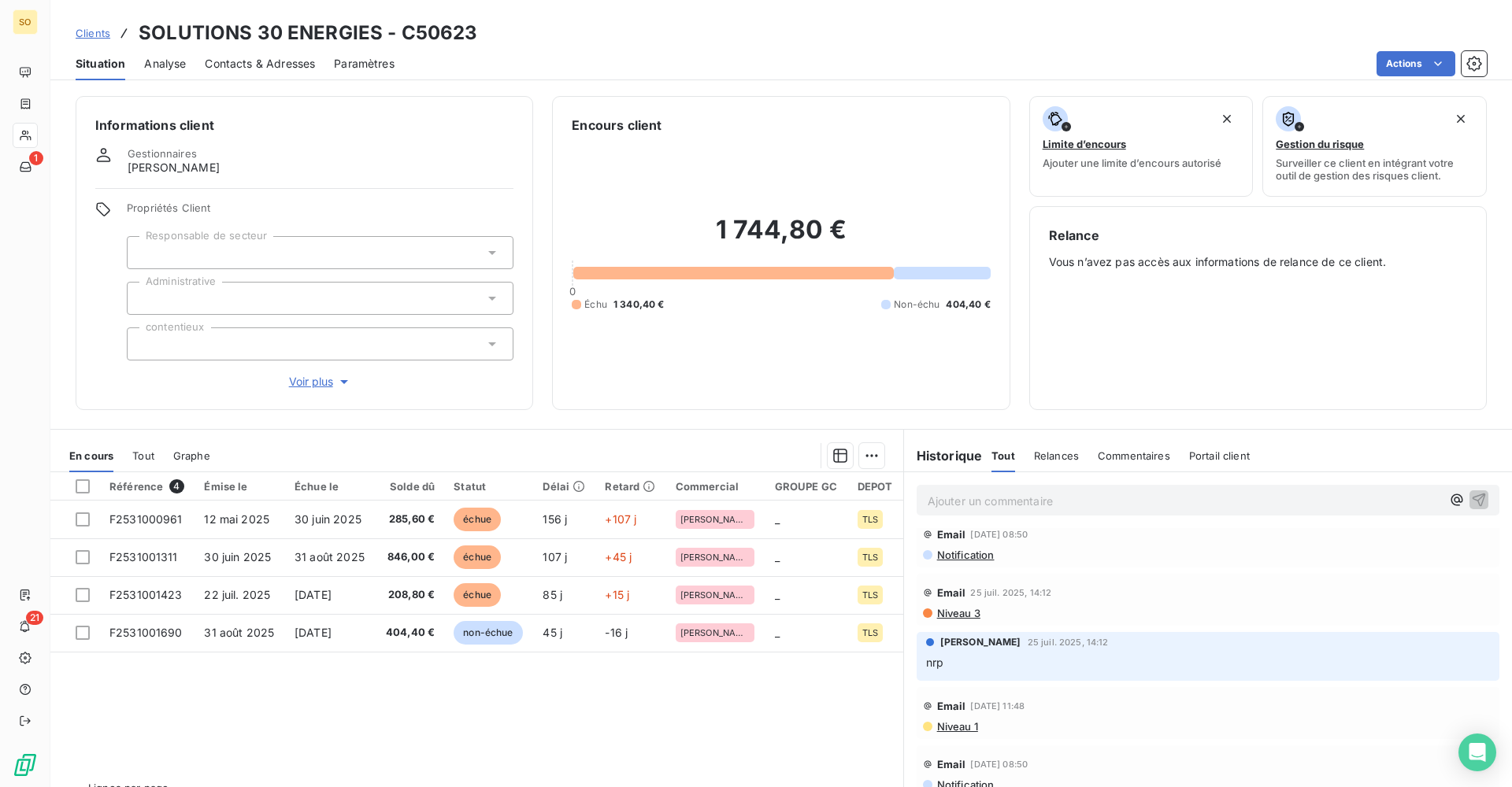
drag, startPoint x: 1054, startPoint y: 665, endPoint x: 1094, endPoint y: 666, distance: 40.0
click at [1094, 666] on p "nrp" at bounding box center [1208, 664] width 564 height 18
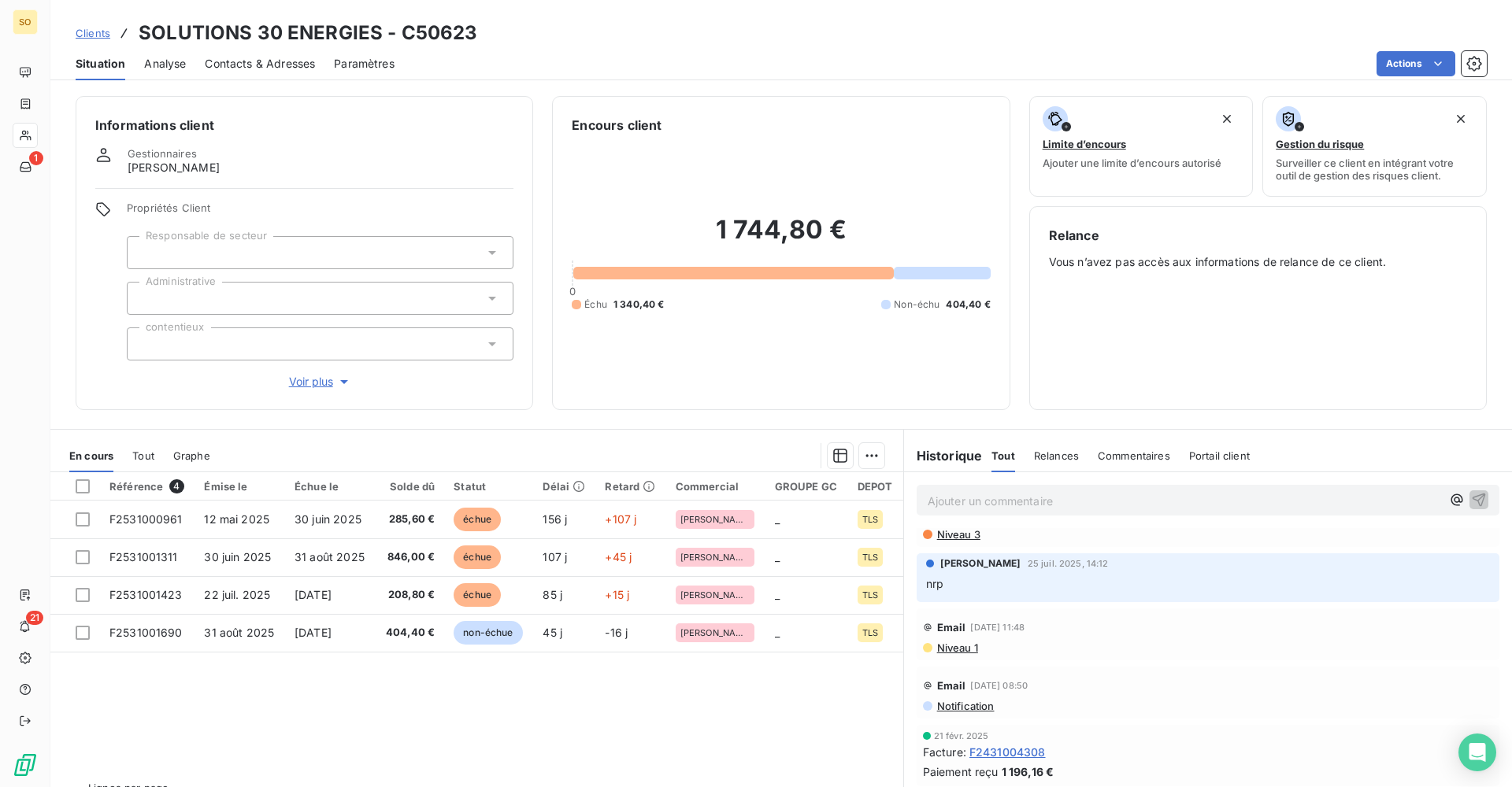
click at [1083, 700] on div "Notification" at bounding box center [1208, 706] width 570 height 13
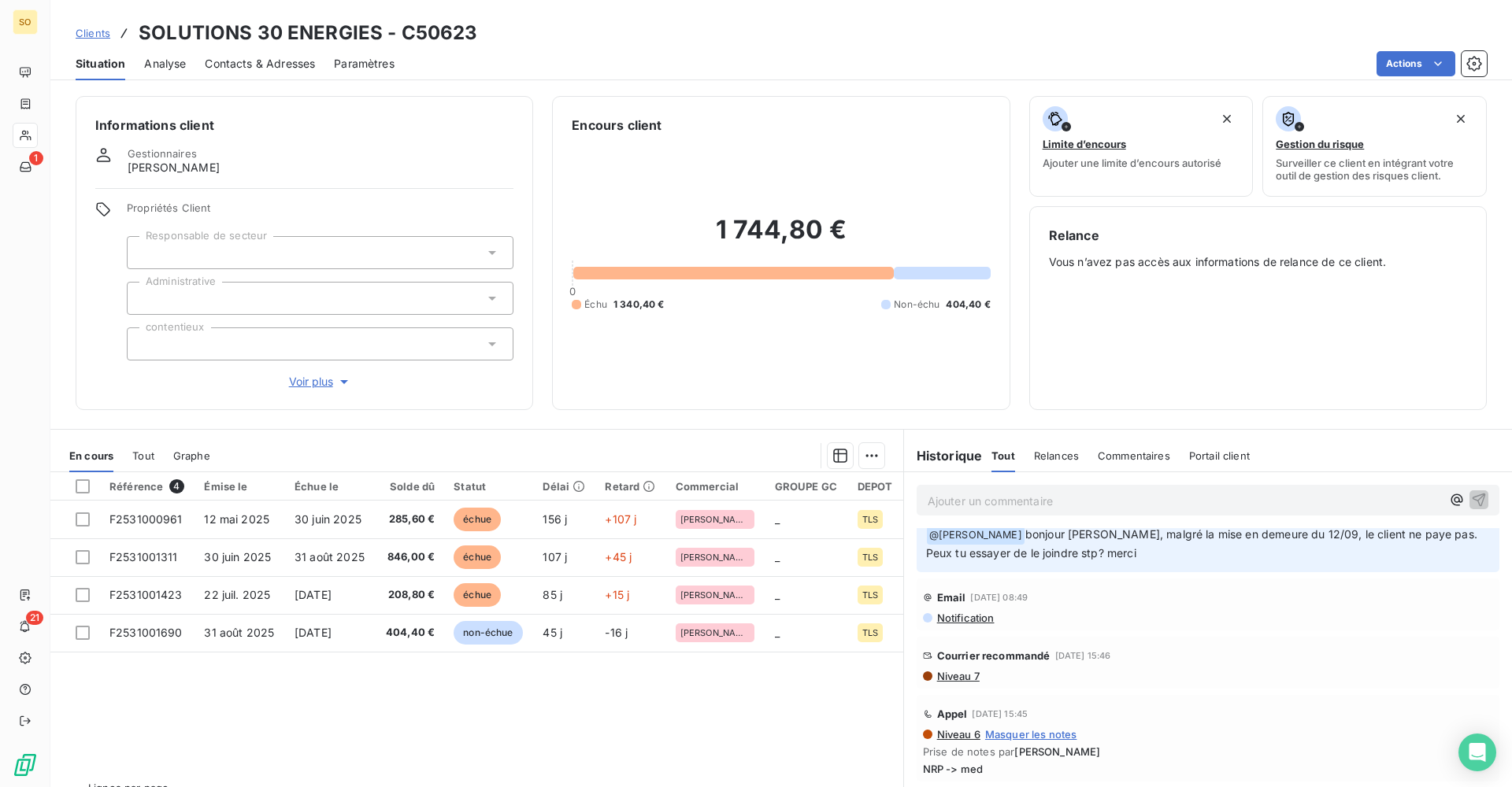
scroll to position [0, 0]
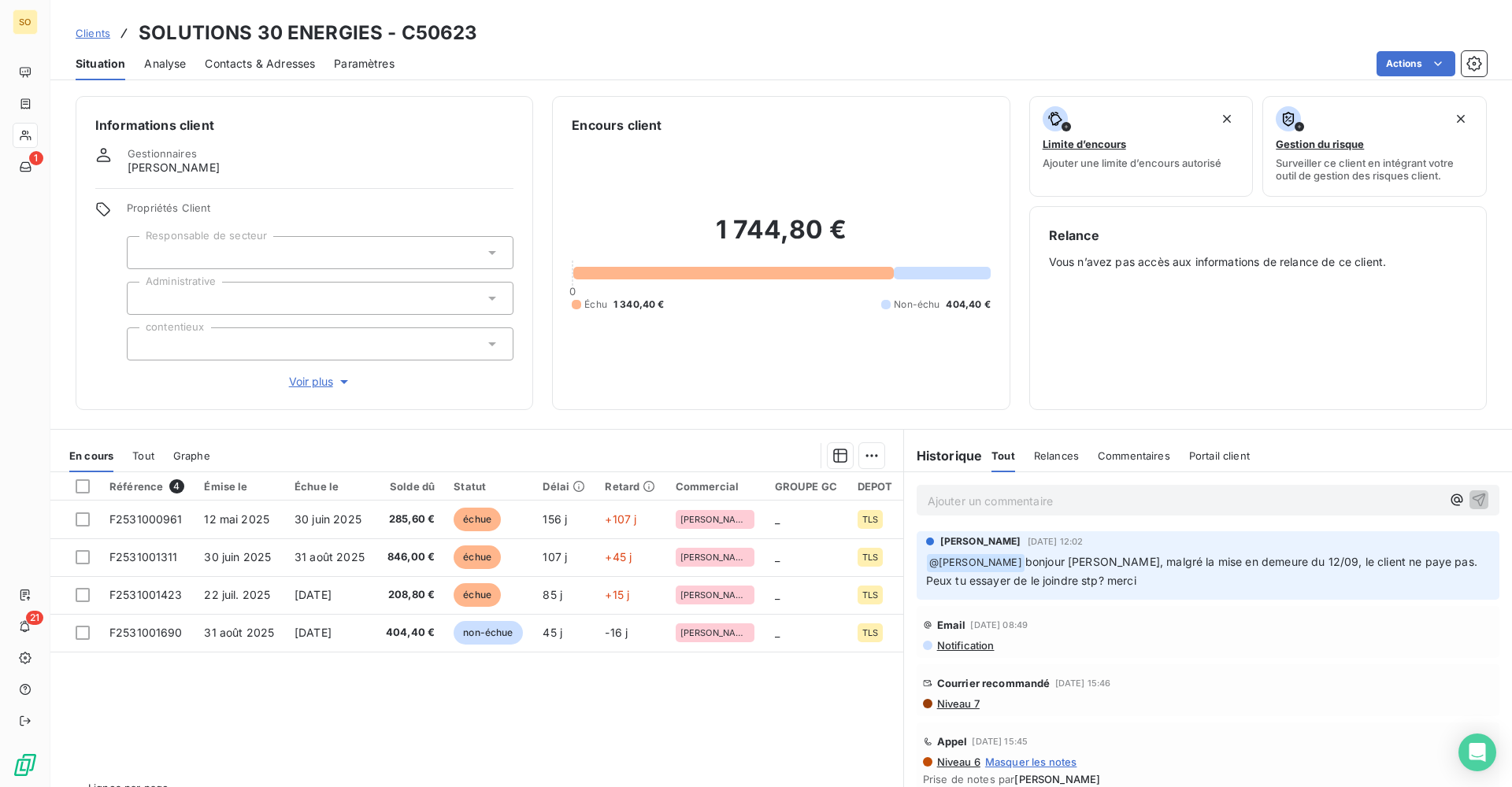
click at [172, 59] on span "Analyse" at bounding box center [165, 64] width 42 height 16
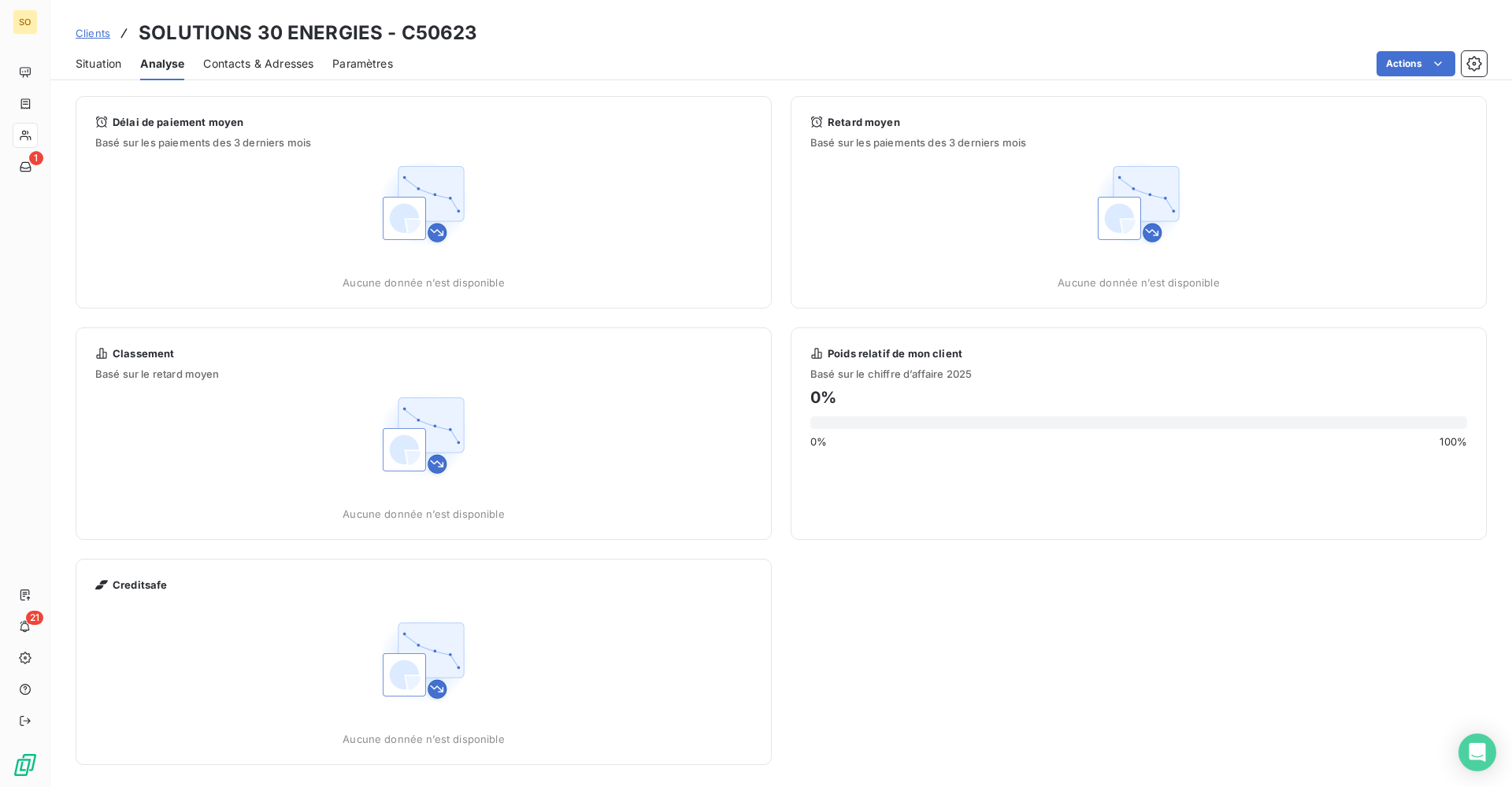
click at [211, 67] on span "Contacts & Adresses" at bounding box center [258, 64] width 110 height 16
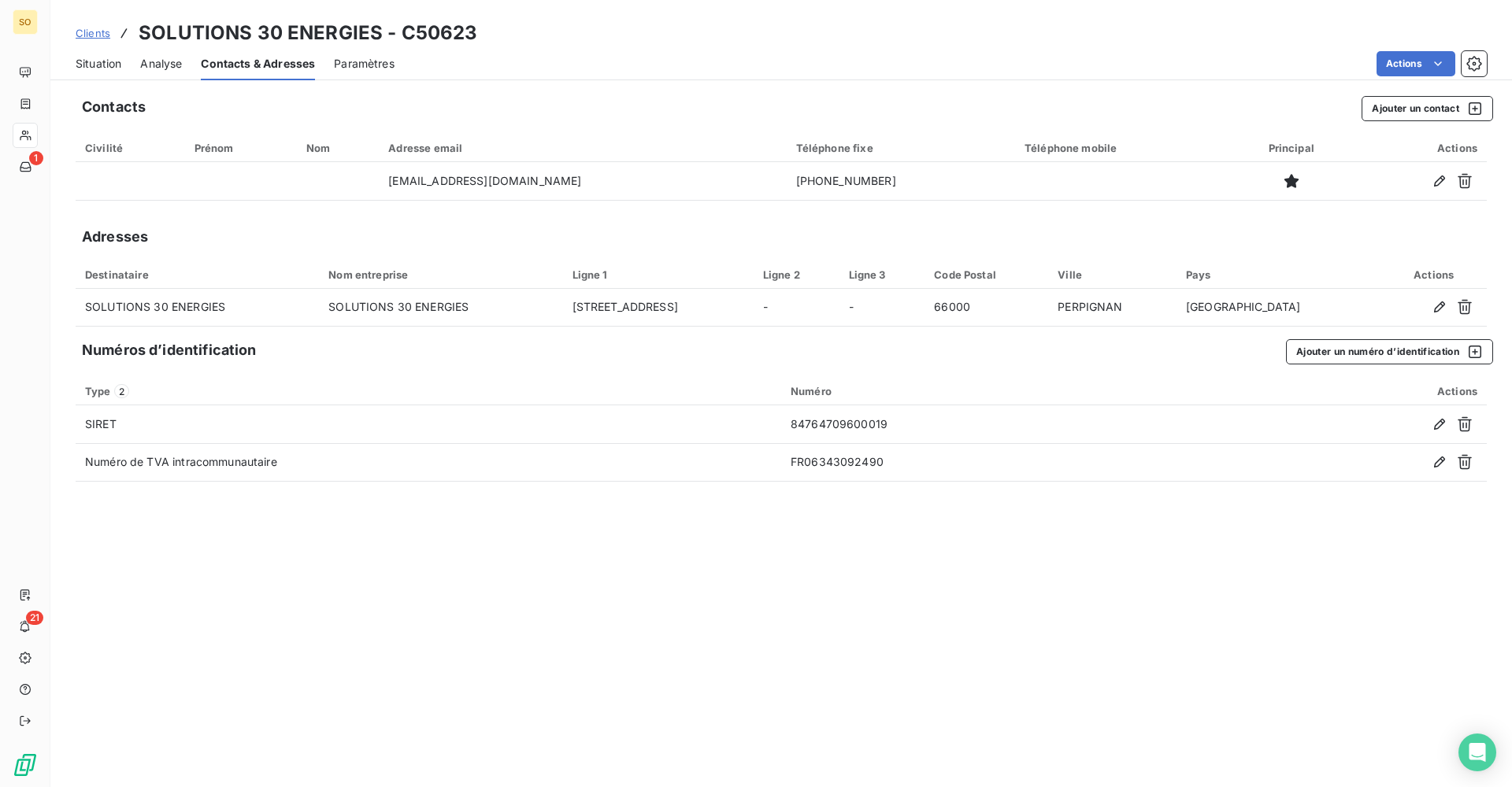
click at [92, 63] on span "Situation" at bounding box center [98, 64] width 45 height 16
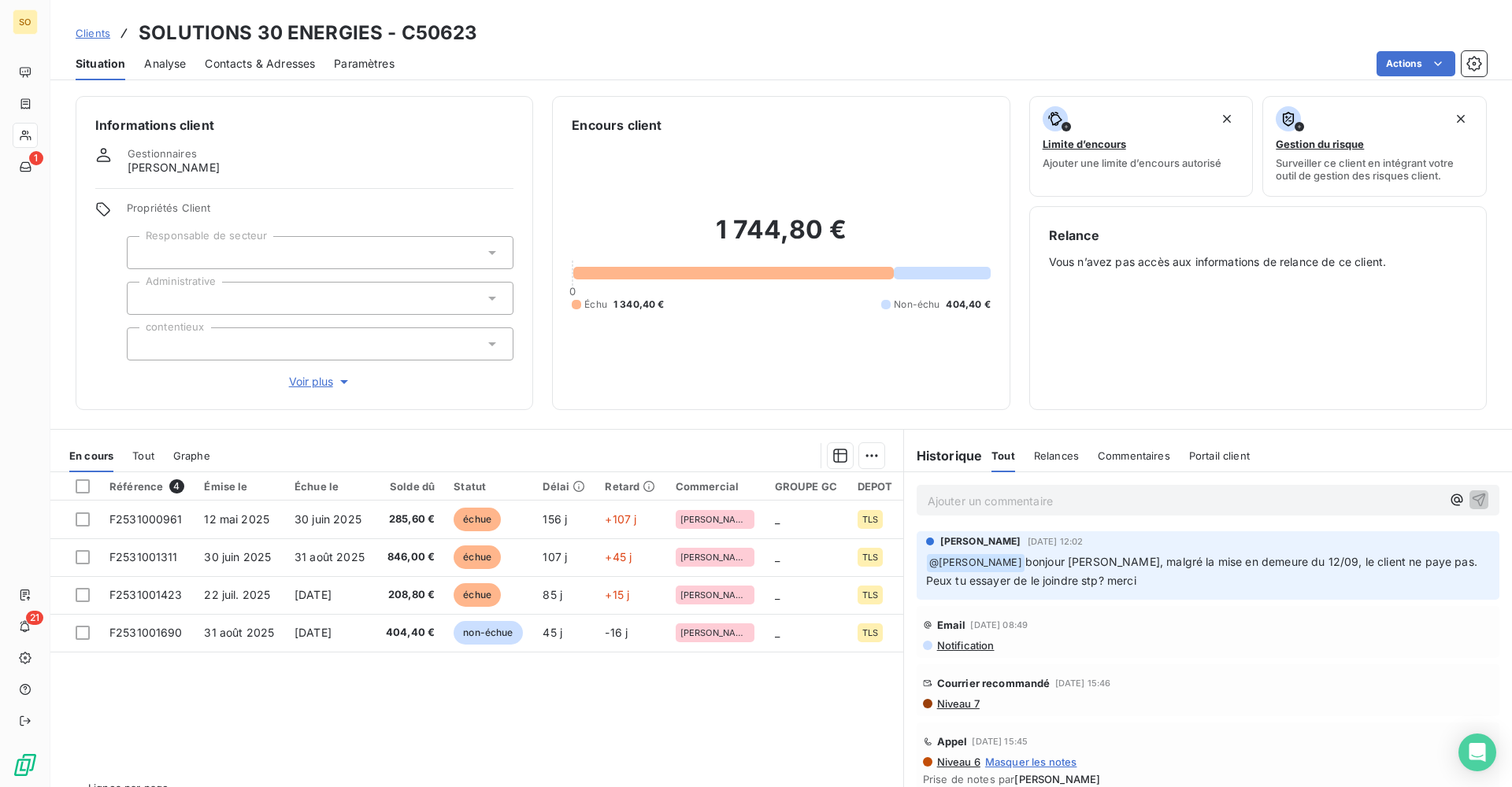
click at [963, 649] on span "Notification" at bounding box center [965, 645] width 59 height 13
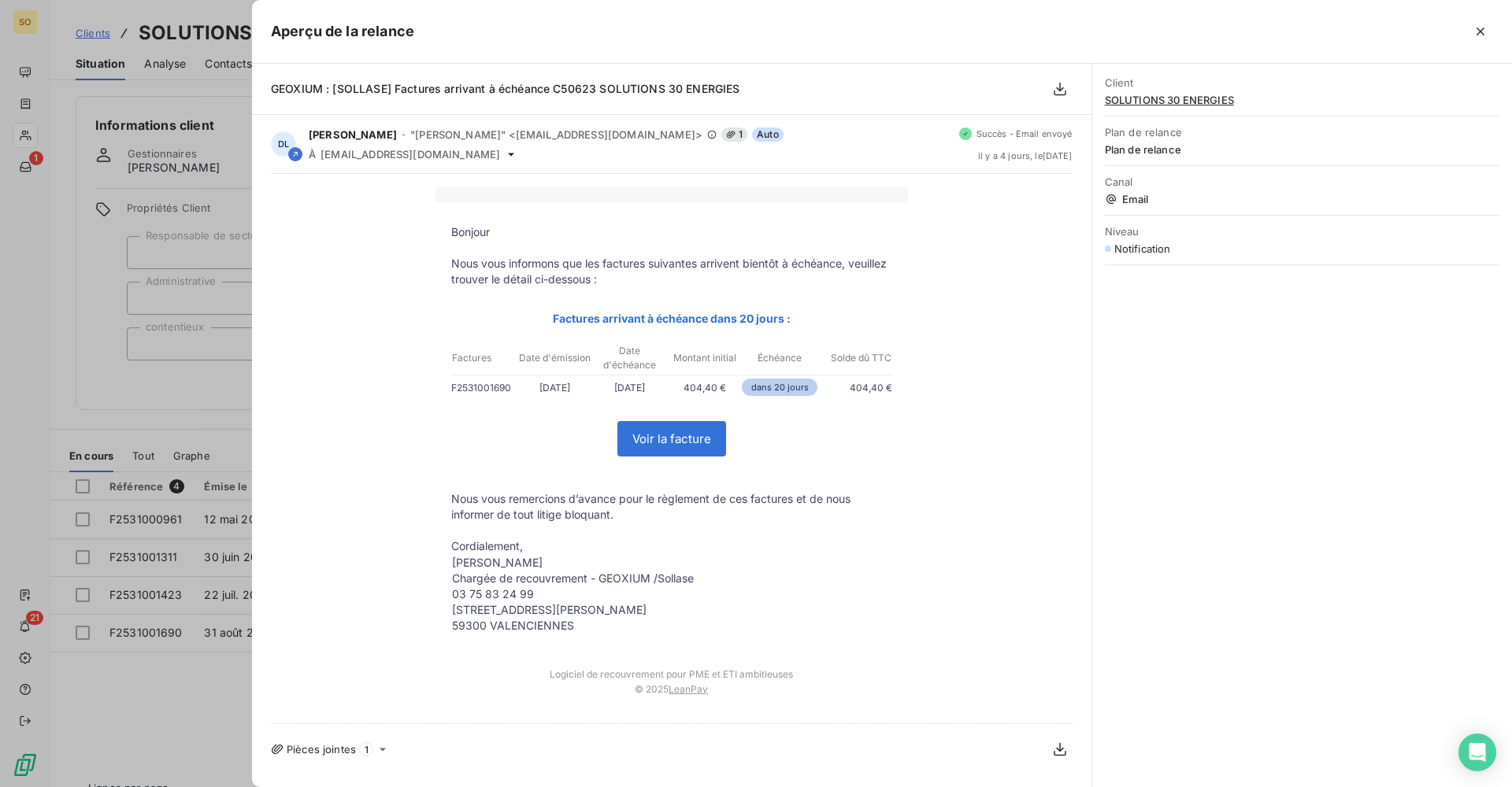
click at [139, 399] on div at bounding box center [756, 394] width 1512 height 787
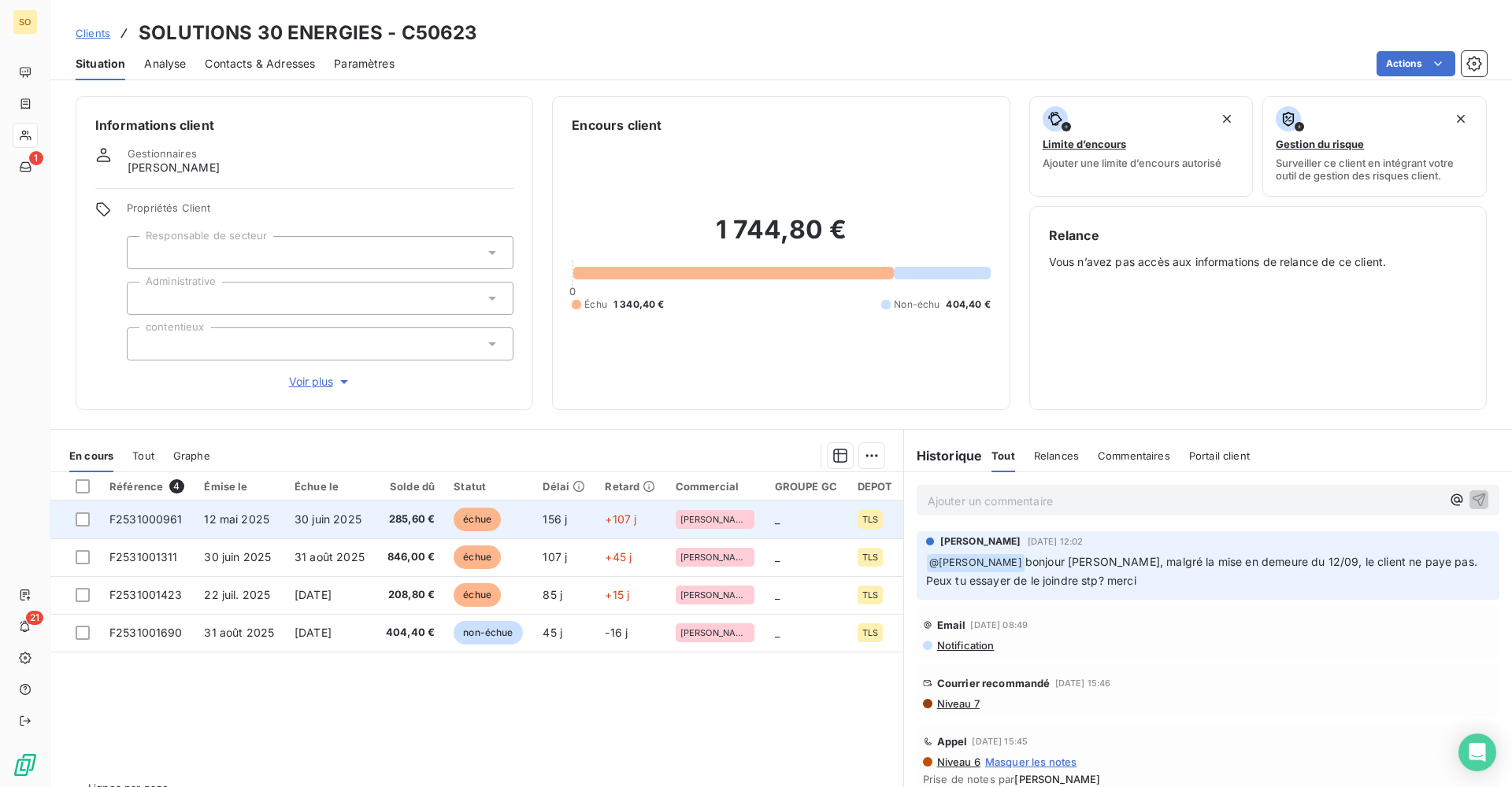
click at [568, 530] on td "156 j" at bounding box center [564, 519] width 62 height 38
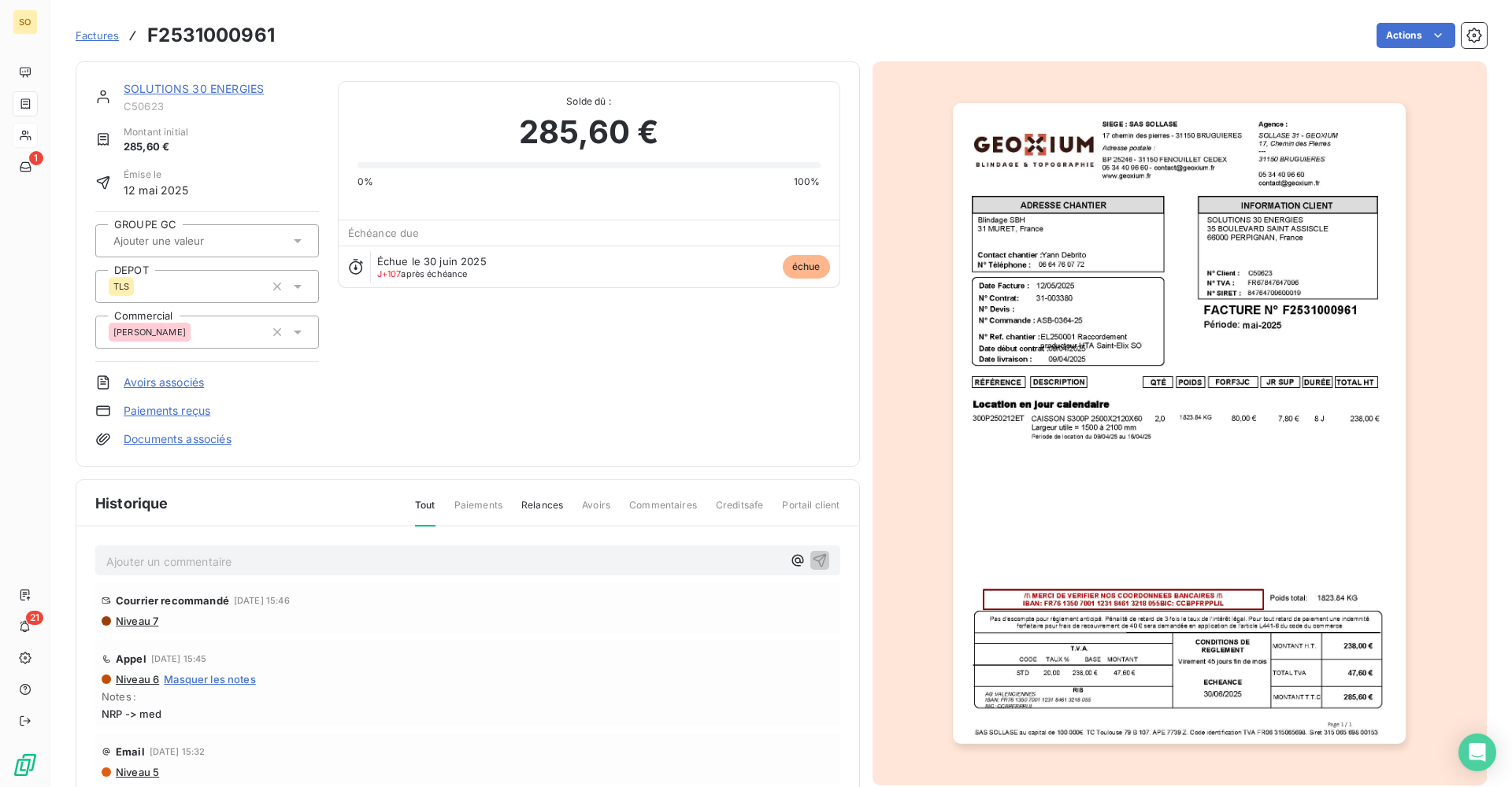
click at [1091, 656] on img "button" at bounding box center [1179, 424] width 453 height 641
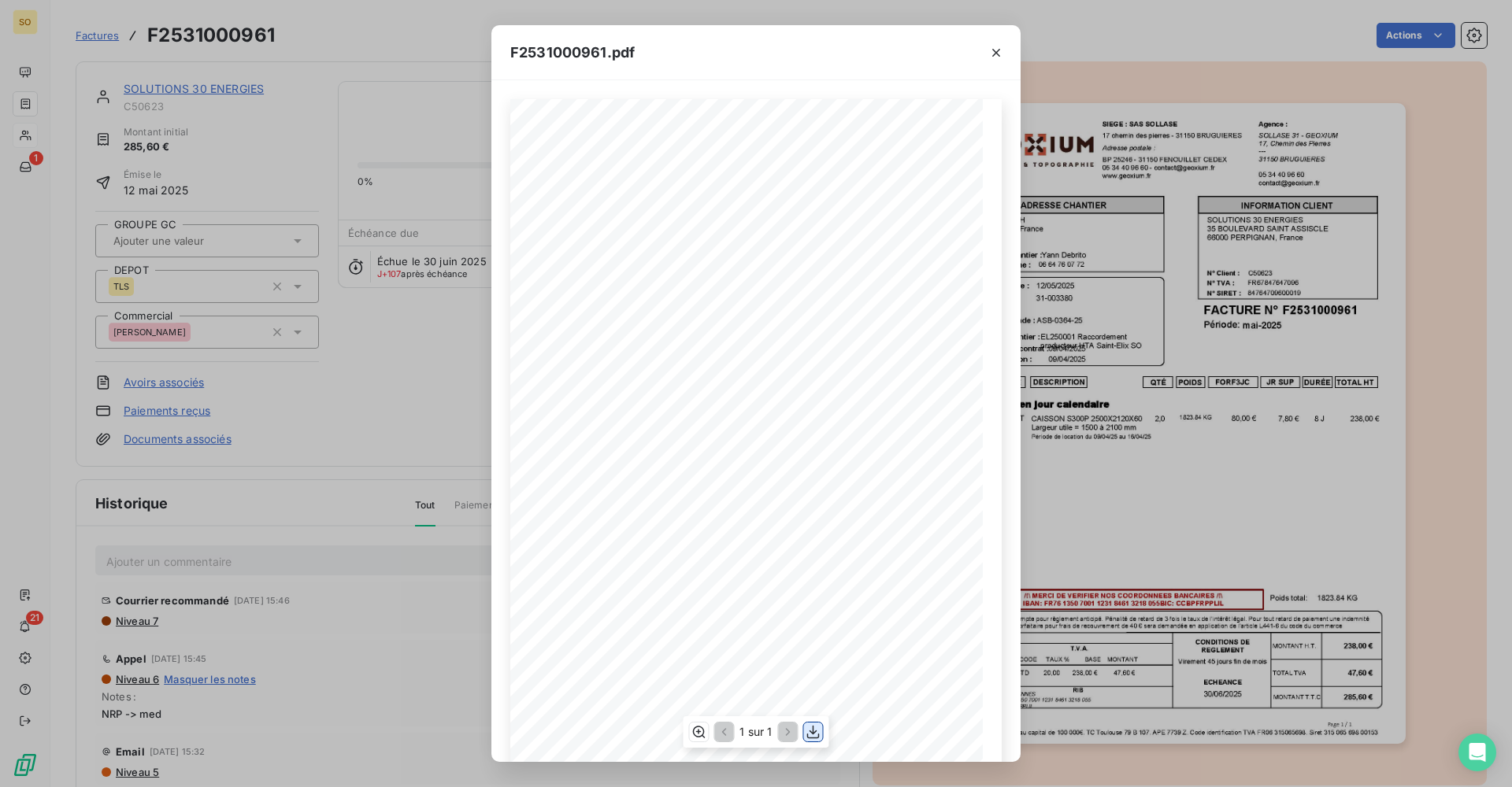
click at [818, 736] on icon "button" at bounding box center [814, 732] width 16 height 16
click at [200, 81] on div "F2531000961.pdf QTÉ RÉFÉRENCE TOTAL HT FORF3JC POIDS JR SUP DURÉE DESCRIPTION L…" at bounding box center [756, 394] width 1512 height 787
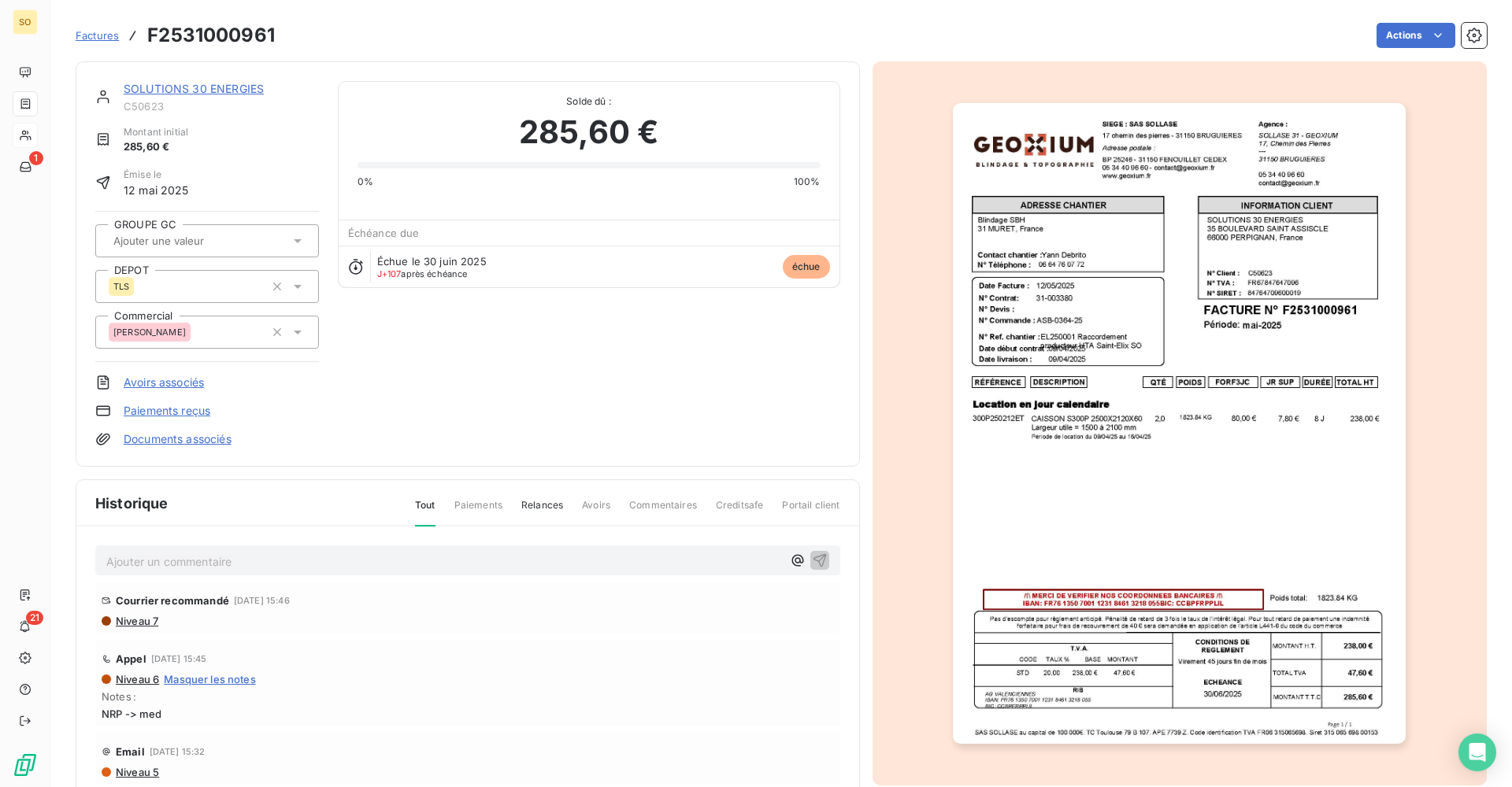
click at [210, 90] on link "SOLUTIONS 30 ENERGIES" at bounding box center [193, 89] width 140 height 13
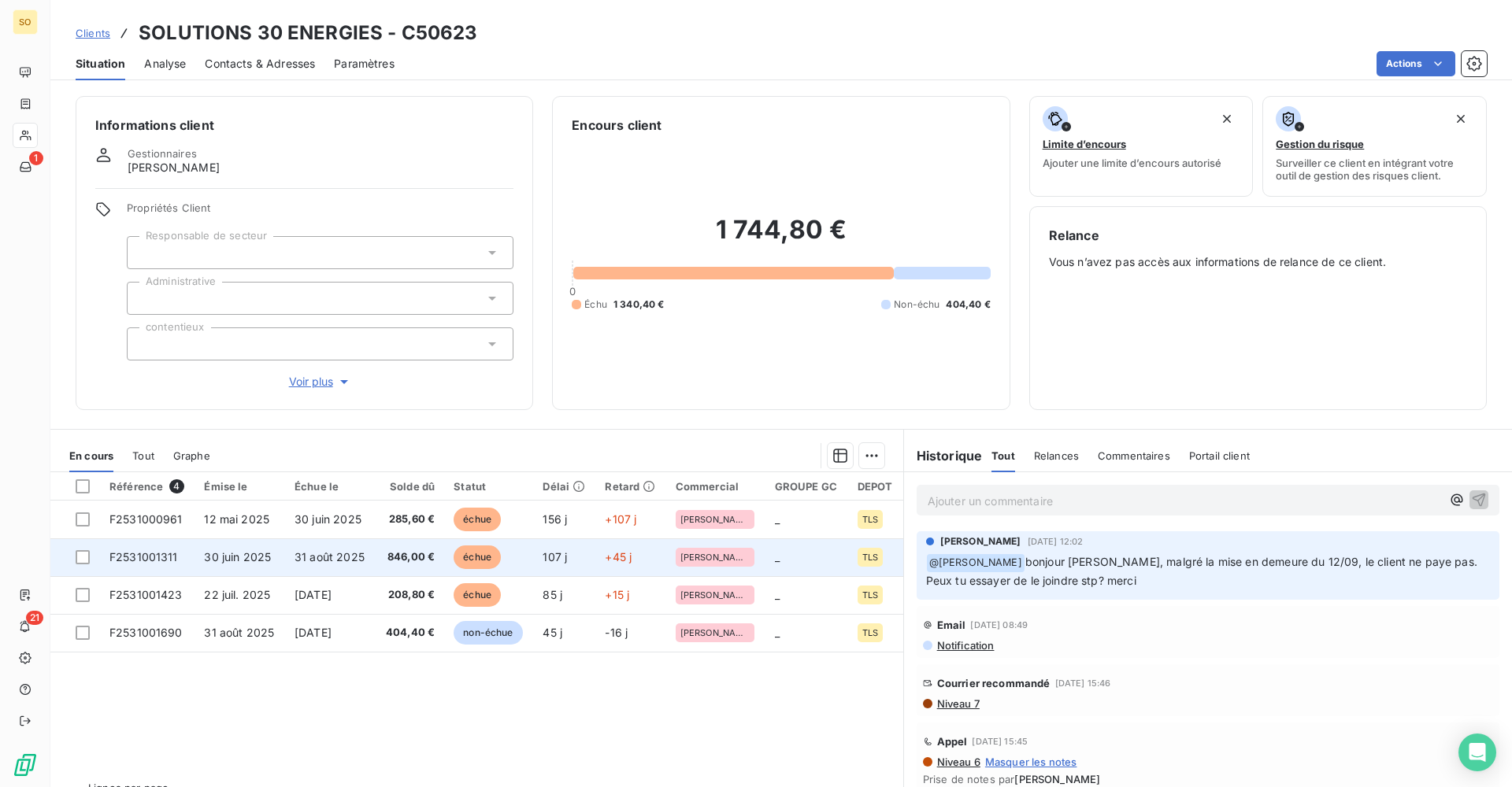
click at [382, 560] on td "846,00 €" at bounding box center [411, 557] width 70 height 38
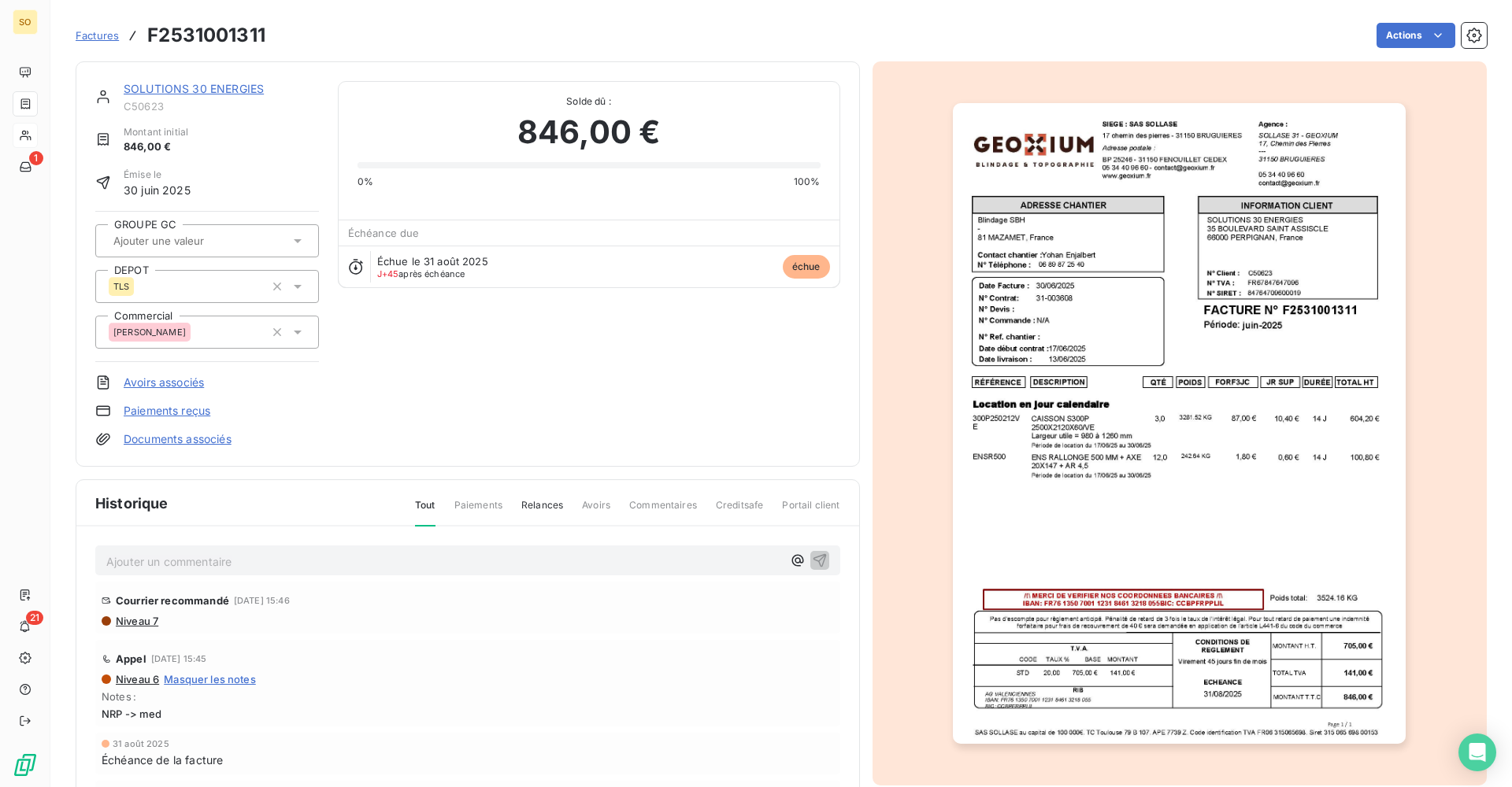
click at [1122, 668] on img "button" at bounding box center [1179, 424] width 453 height 641
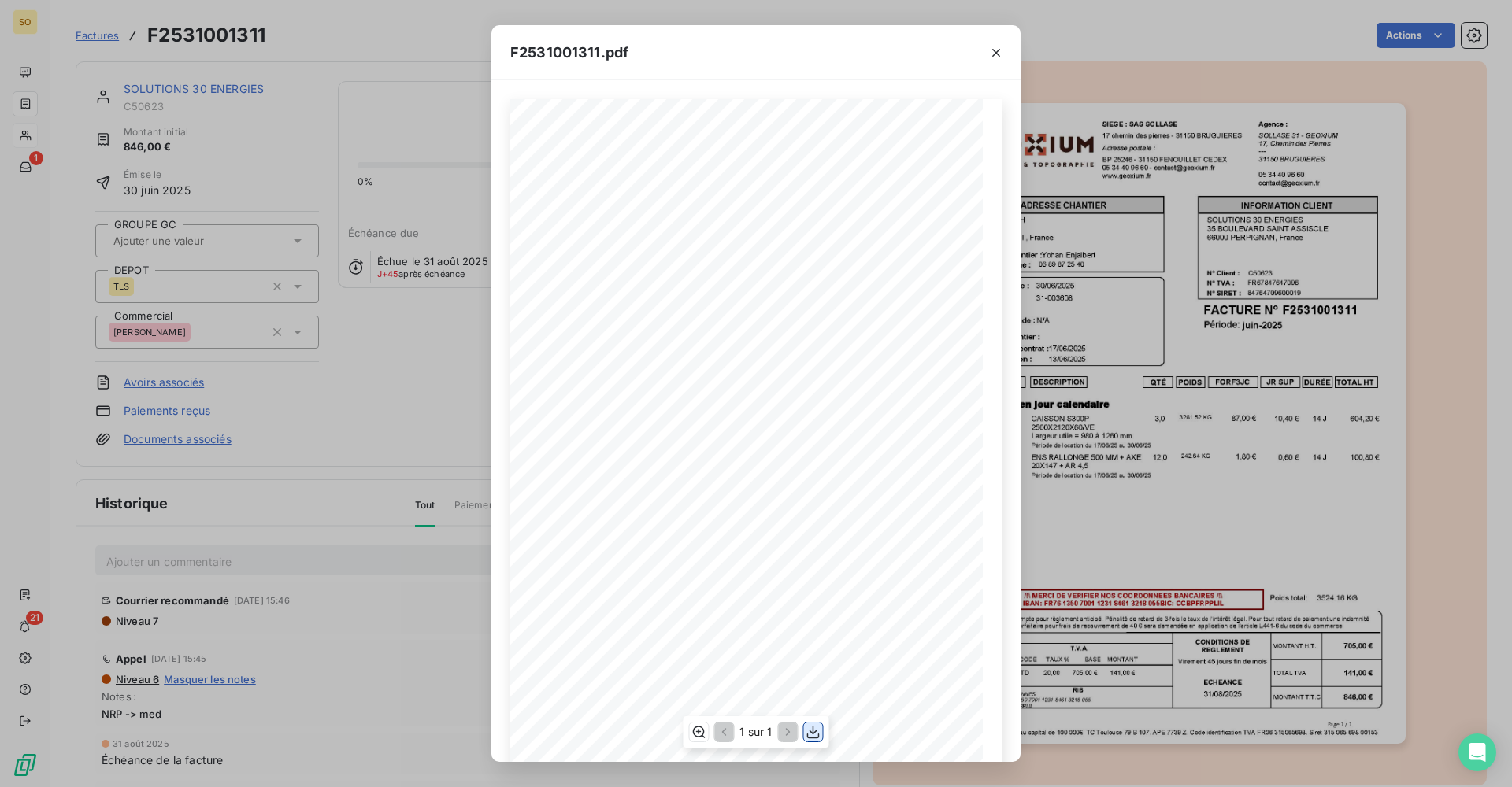
click at [810, 731] on icon "button" at bounding box center [814, 732] width 13 height 13
drag, startPoint x: 413, startPoint y: 419, endPoint x: 212, endPoint y: 105, distance: 372.8
click at [411, 418] on div "F2531001311.pdf QTÉ RÉFÉRENCE TOTAL HT FORF3JC POIDS JR SUP DURÉE DESCRIPTION L…" at bounding box center [756, 394] width 1512 height 787
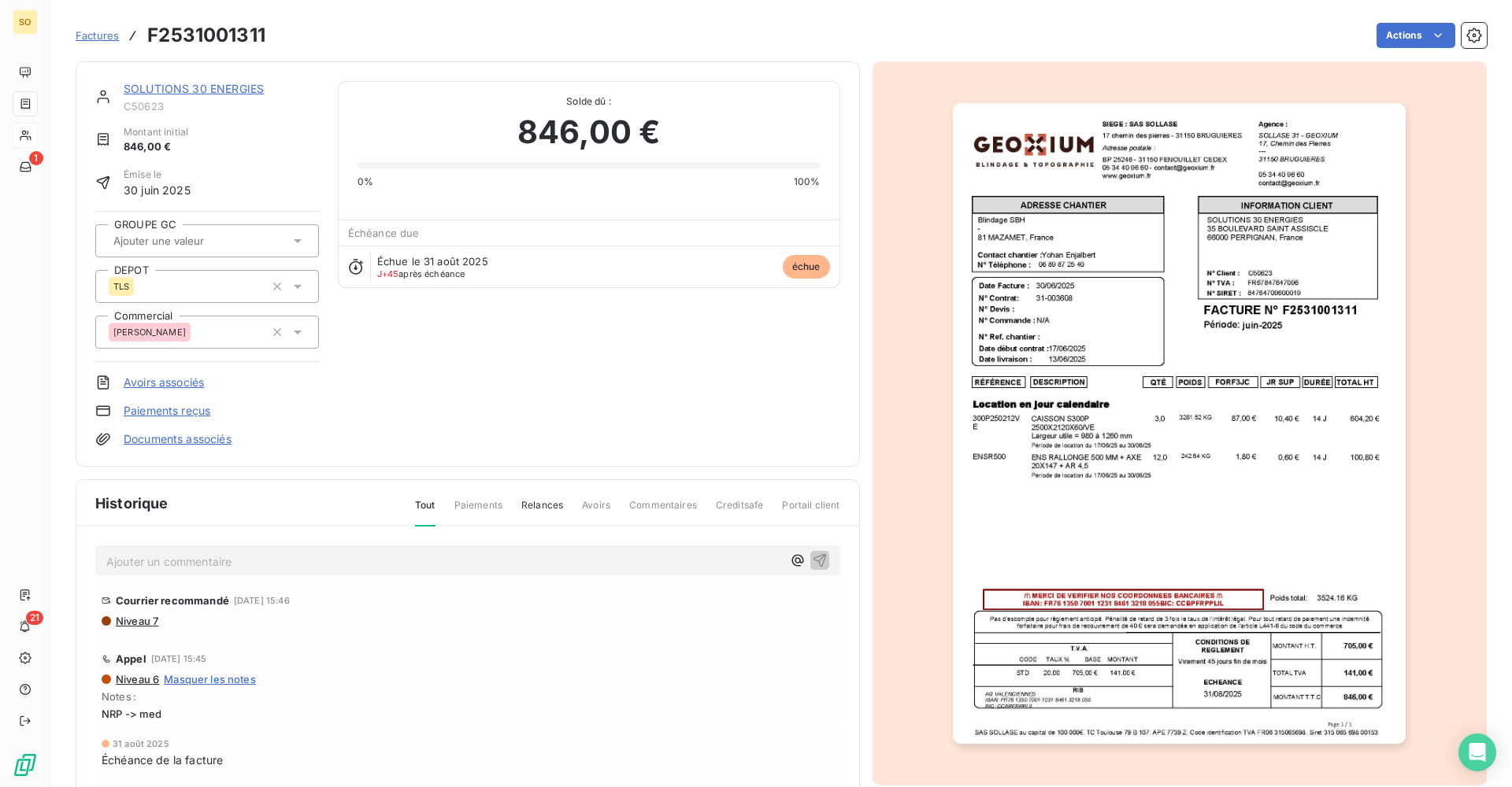
click at [249, 91] on link "SOLUTIONS 30 ENERGIES" at bounding box center [193, 89] width 140 height 13
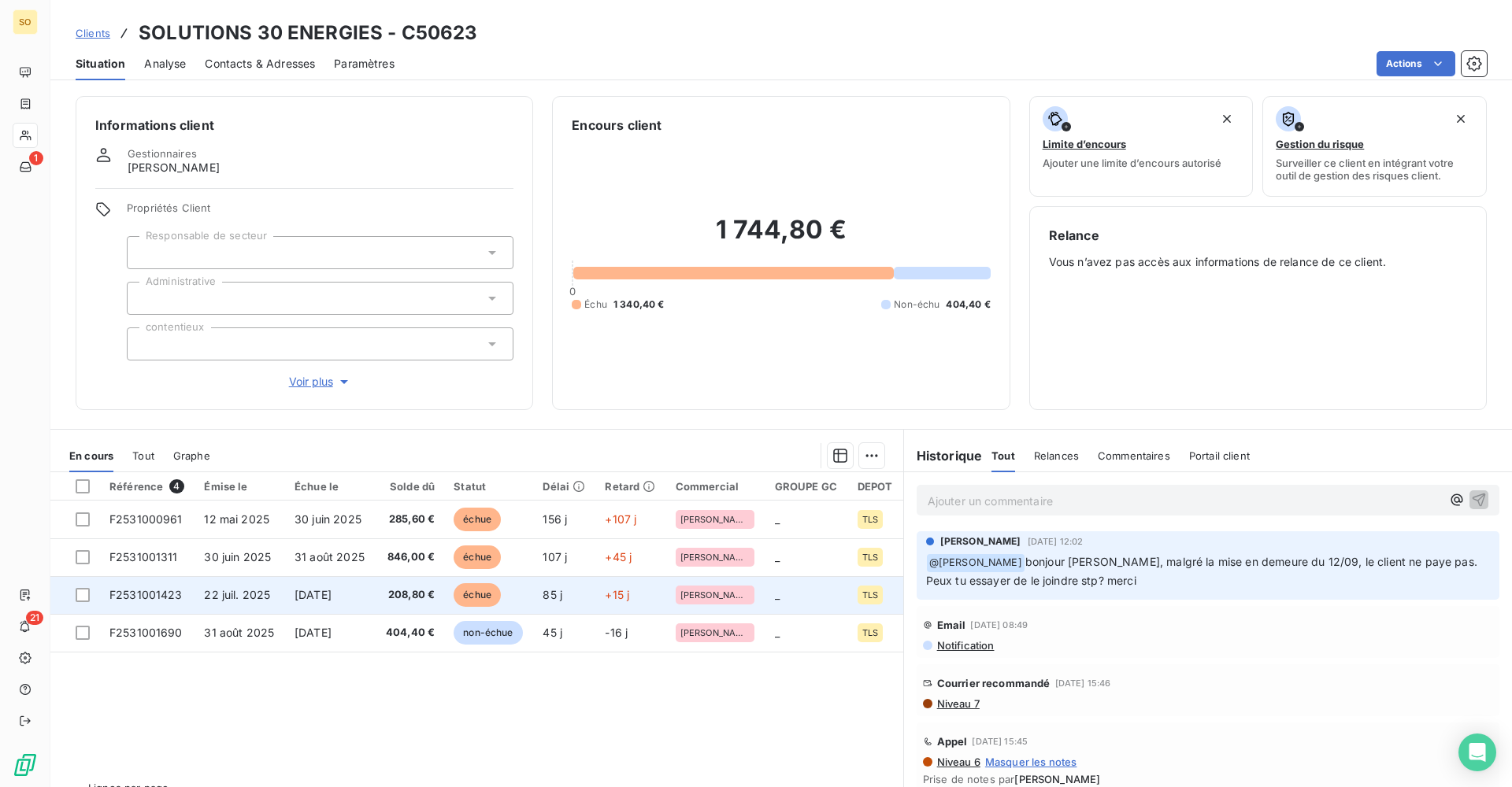
click at [382, 593] on td "208,80 €" at bounding box center [411, 595] width 70 height 38
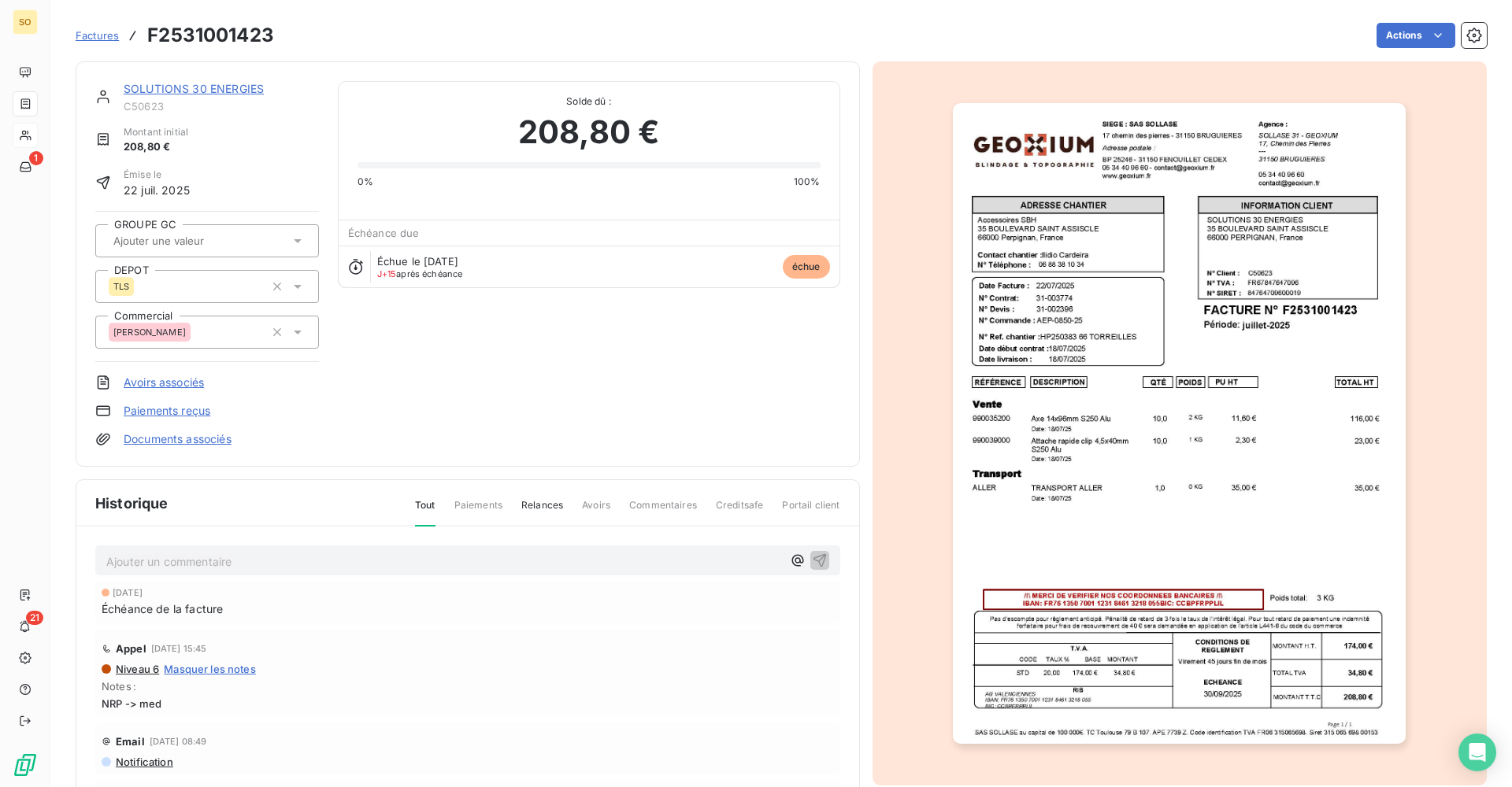
click at [1079, 640] on img "button" at bounding box center [1179, 424] width 453 height 641
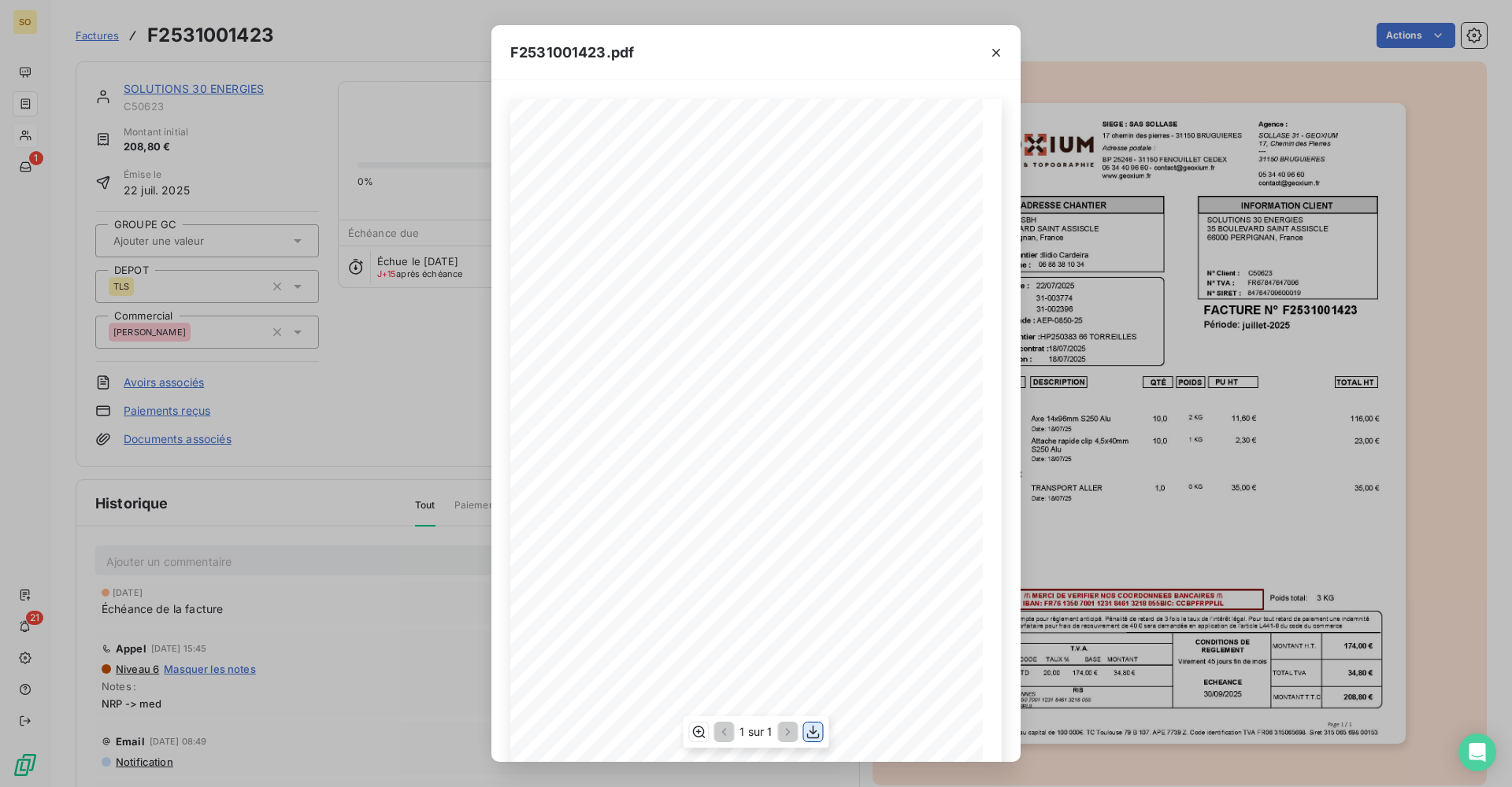
click at [816, 732] on icon "button" at bounding box center [814, 732] width 13 height 13
drag, startPoint x: 423, startPoint y: 407, endPoint x: 258, endPoint y: 135, distance: 318.1
click at [423, 407] on div "F2531001423.pdf QTÉ RÉFÉRENCE TOTAL HT PU HT POIDS DESCRIPTION Vente Axe 14x96m…" at bounding box center [756, 394] width 1512 height 787
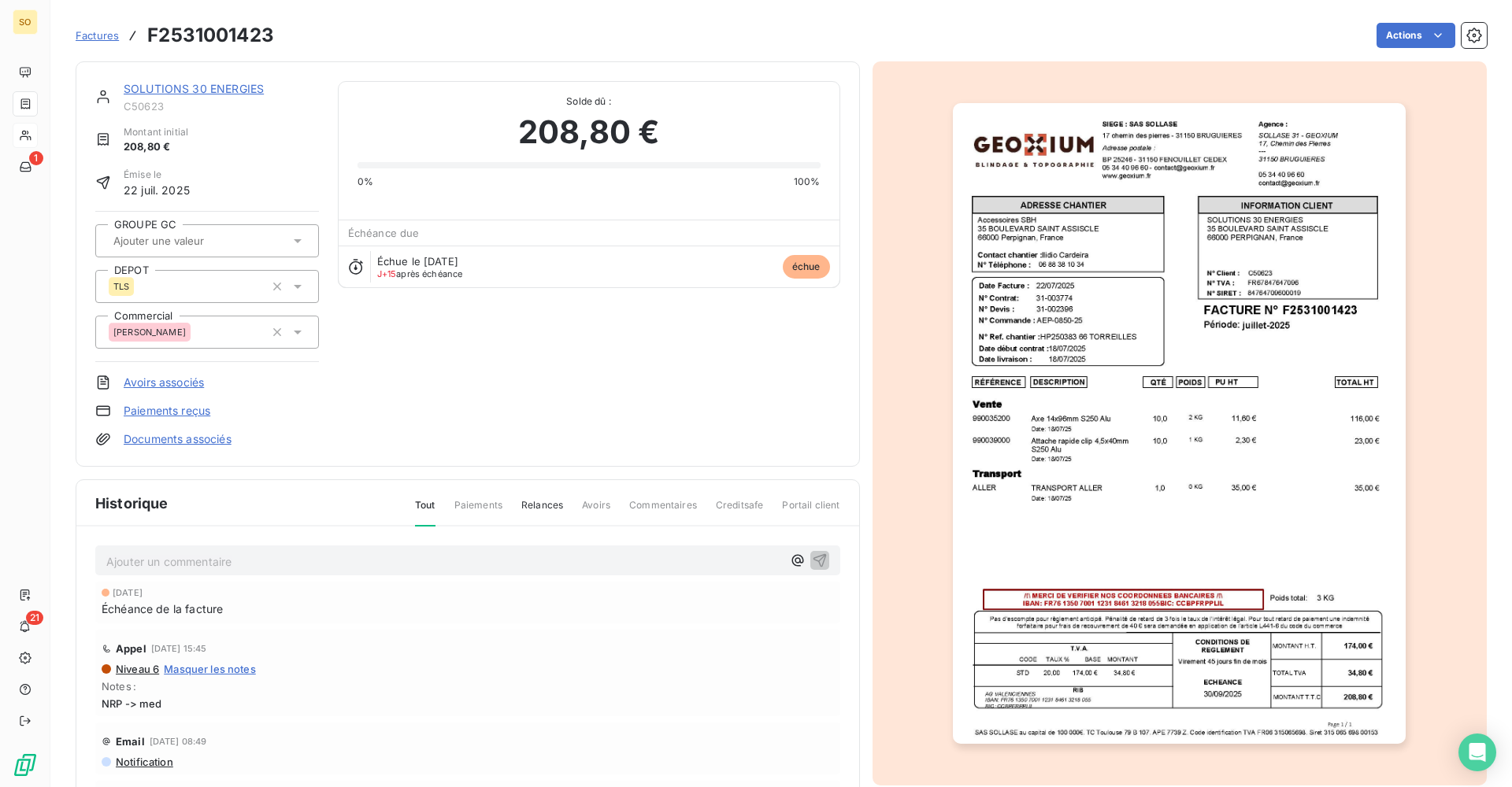
click at [245, 89] on link "SOLUTIONS 30 ENERGIES" at bounding box center [193, 89] width 140 height 13
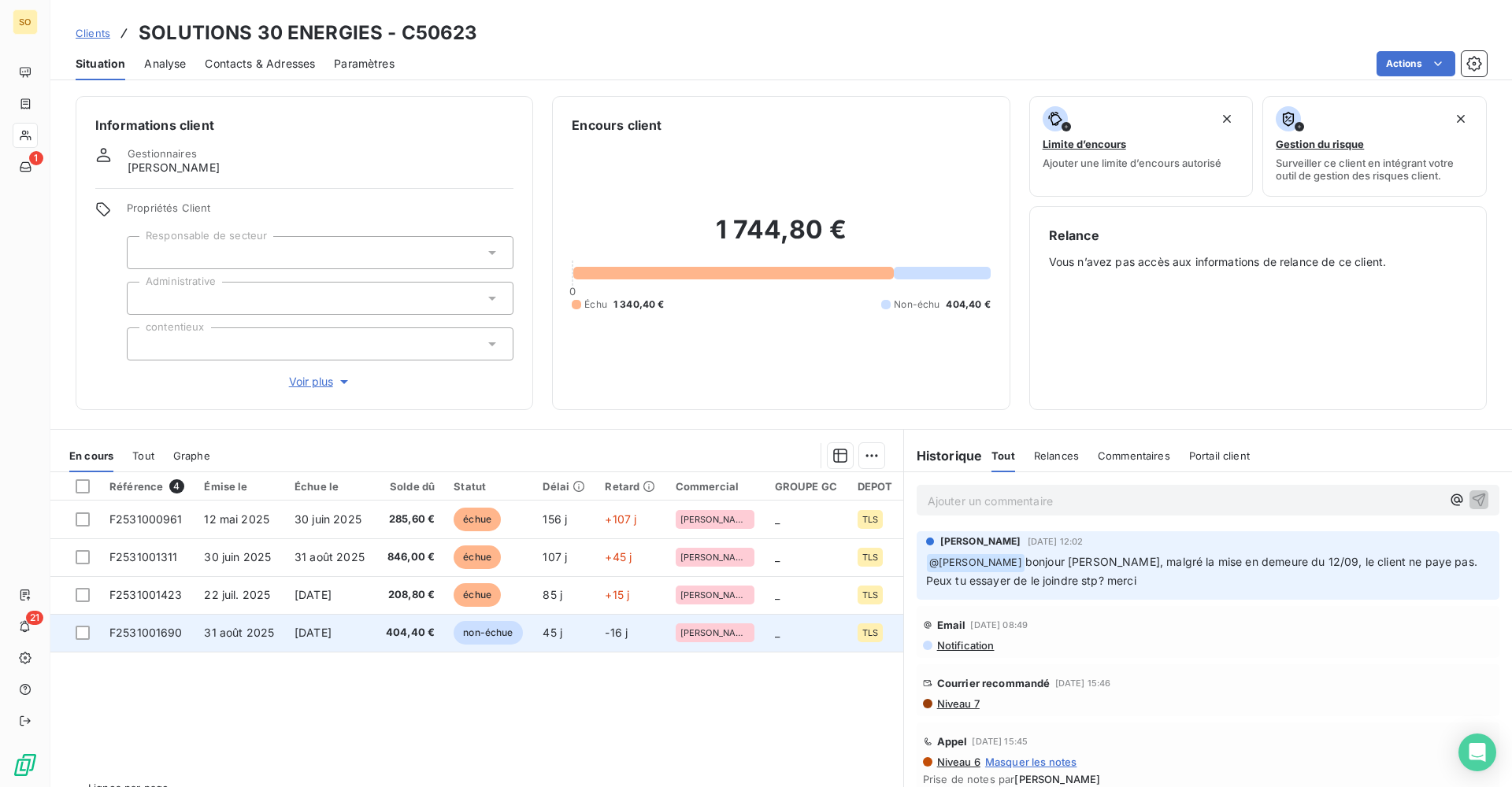
click at [395, 636] on span "404,40 €" at bounding box center [411, 633] width 50 height 16
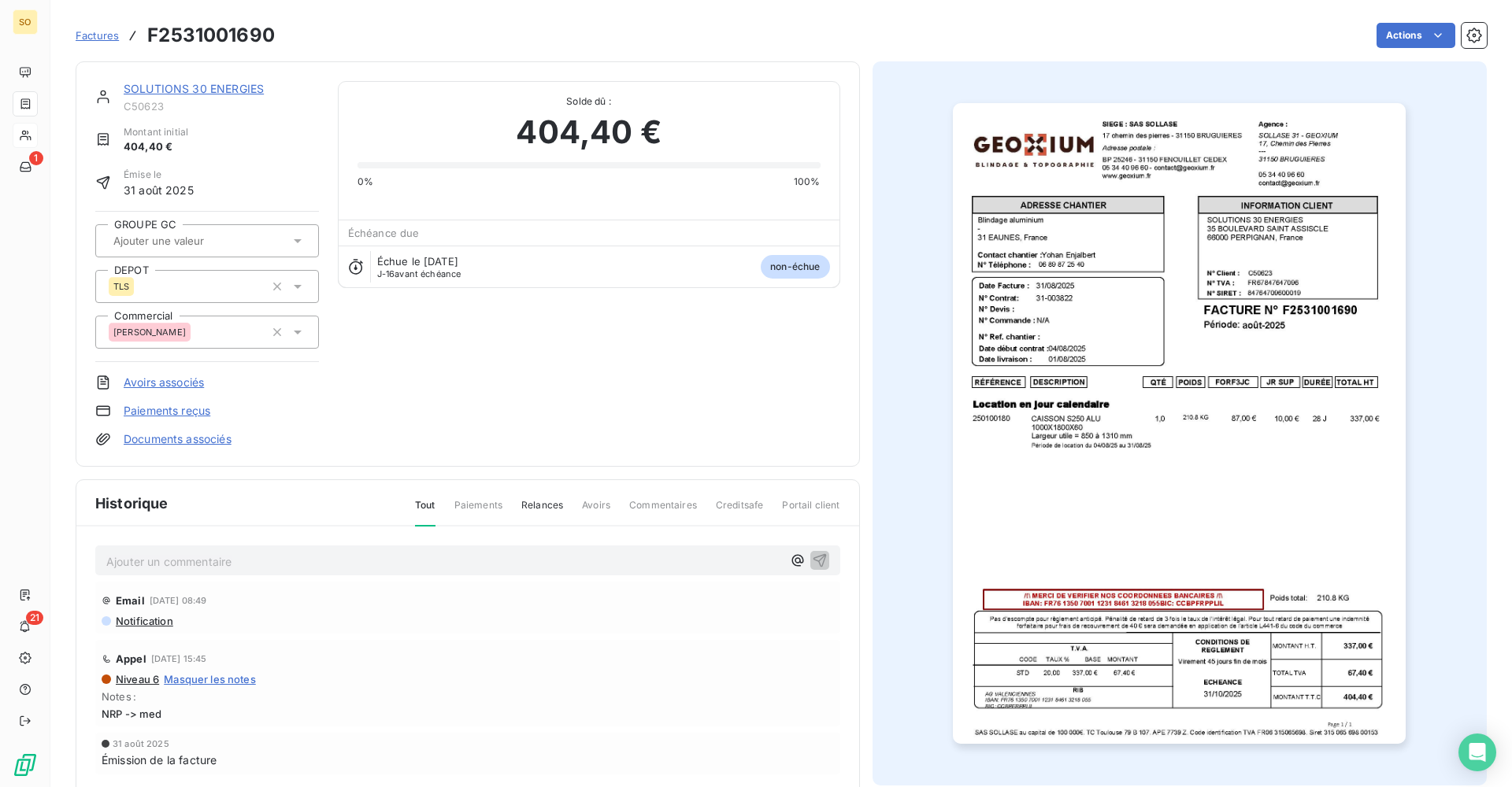
click at [1154, 630] on img "button" at bounding box center [1179, 424] width 453 height 641
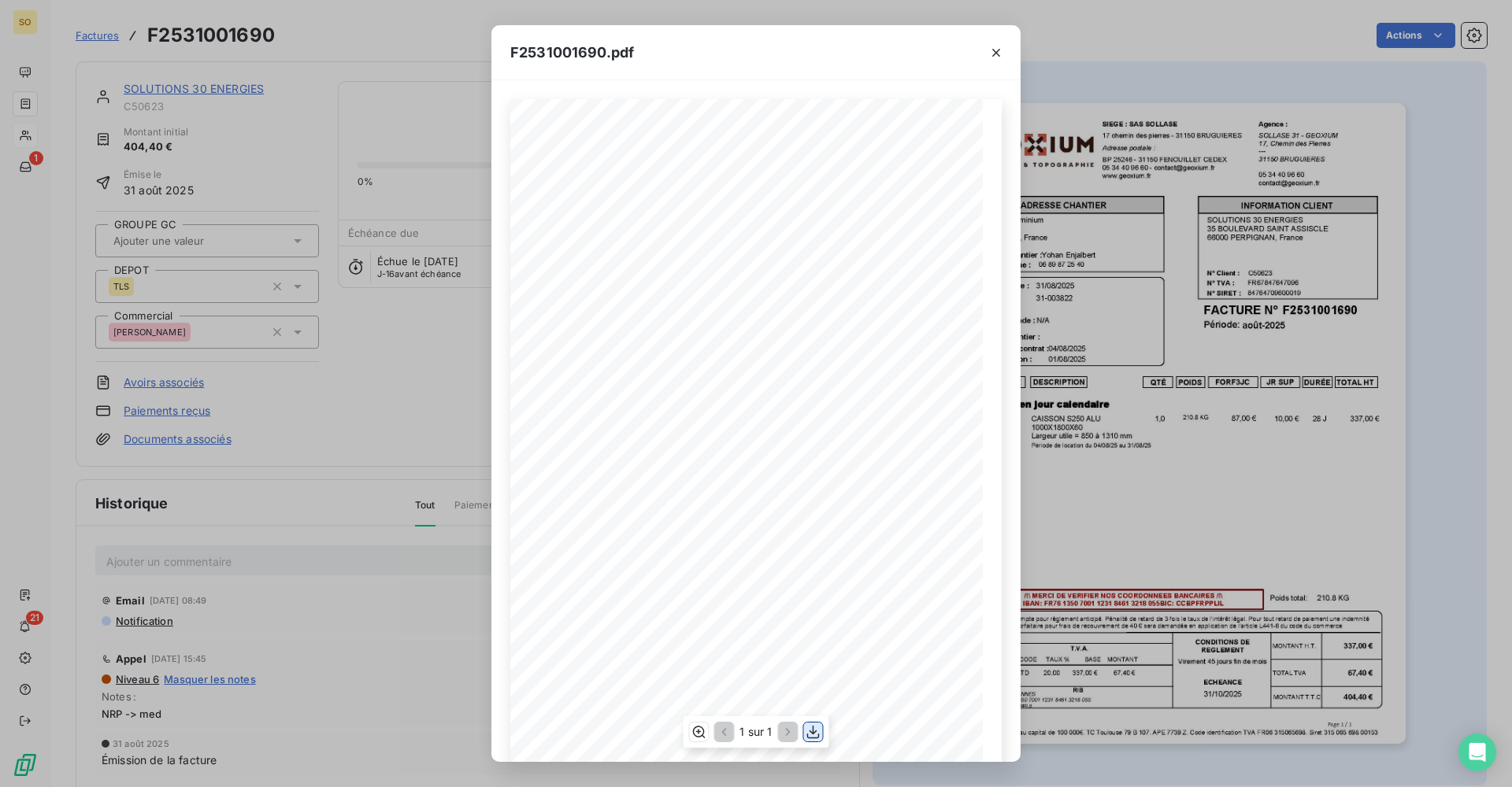
click at [819, 732] on icon "button" at bounding box center [814, 732] width 16 height 16
click at [400, 414] on div "F2531001690.pdf QTÉ RÉFÉRENCE TOTAL HT FORF3JC POIDS JR SUP DURÉE DESCRIPTION L…" at bounding box center [756, 394] width 1512 height 787
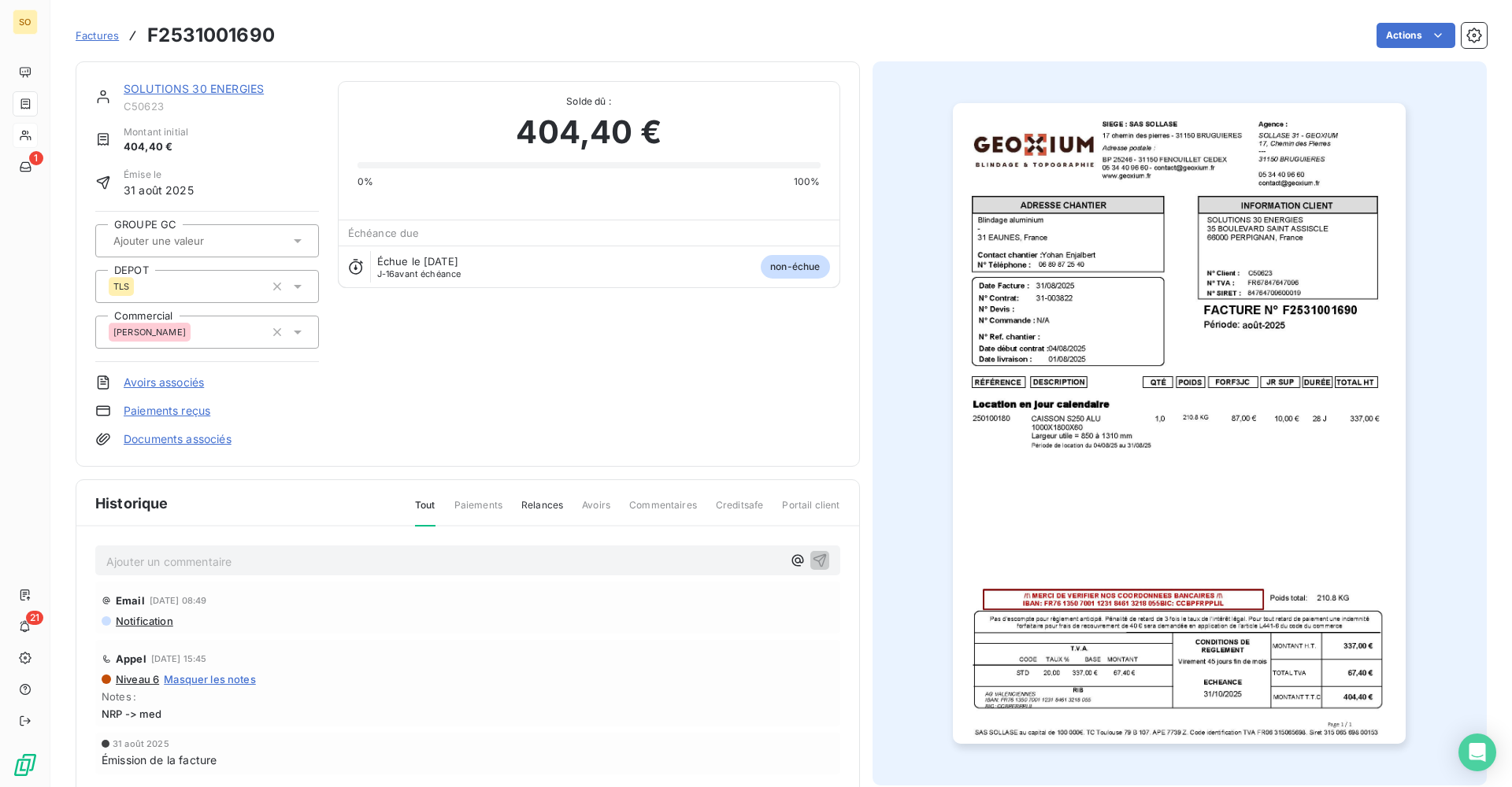
click at [141, 91] on link "SOLUTIONS 30 ENERGIES" at bounding box center [193, 89] width 140 height 13
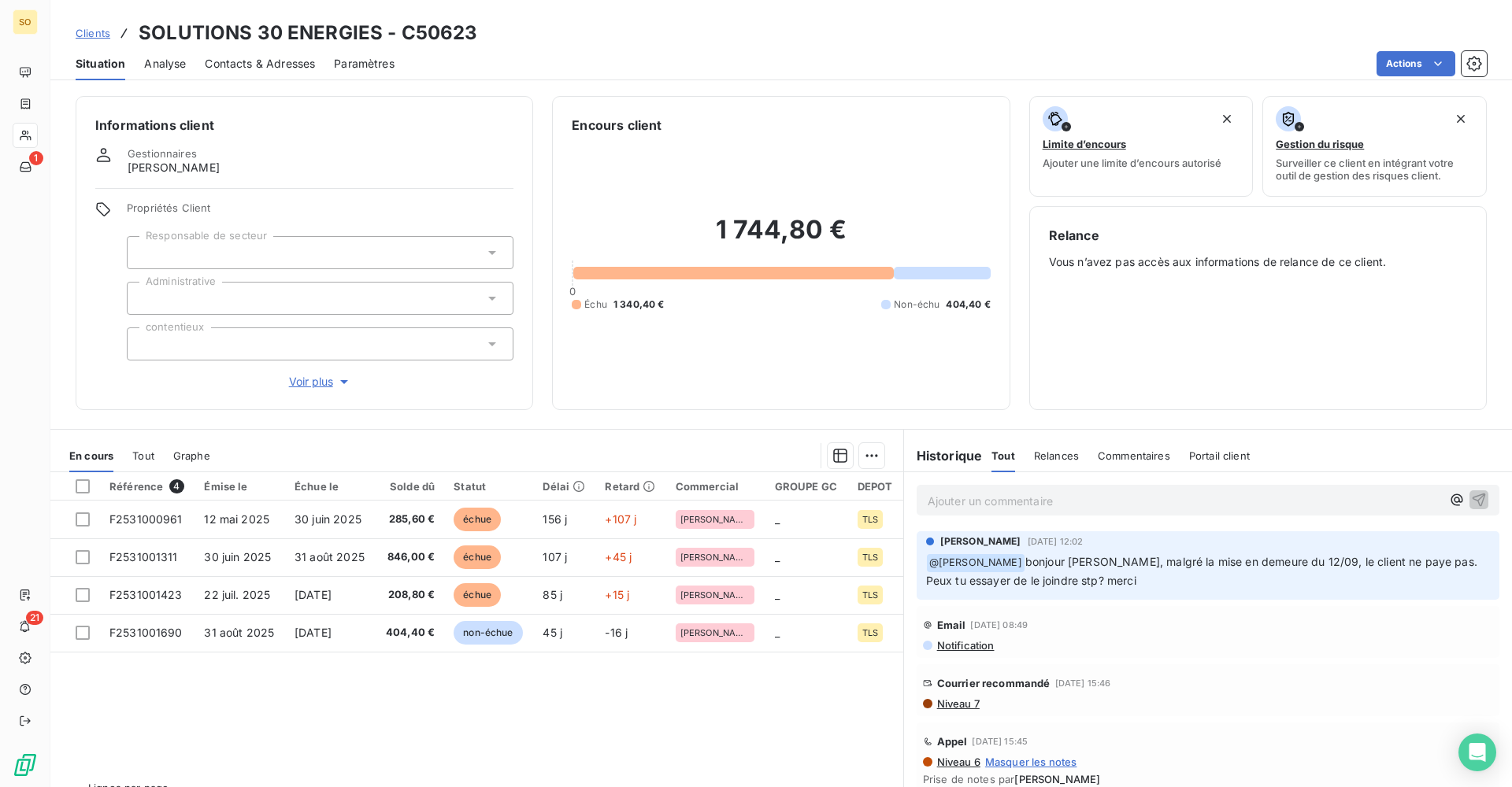
scroll to position [35, 0]
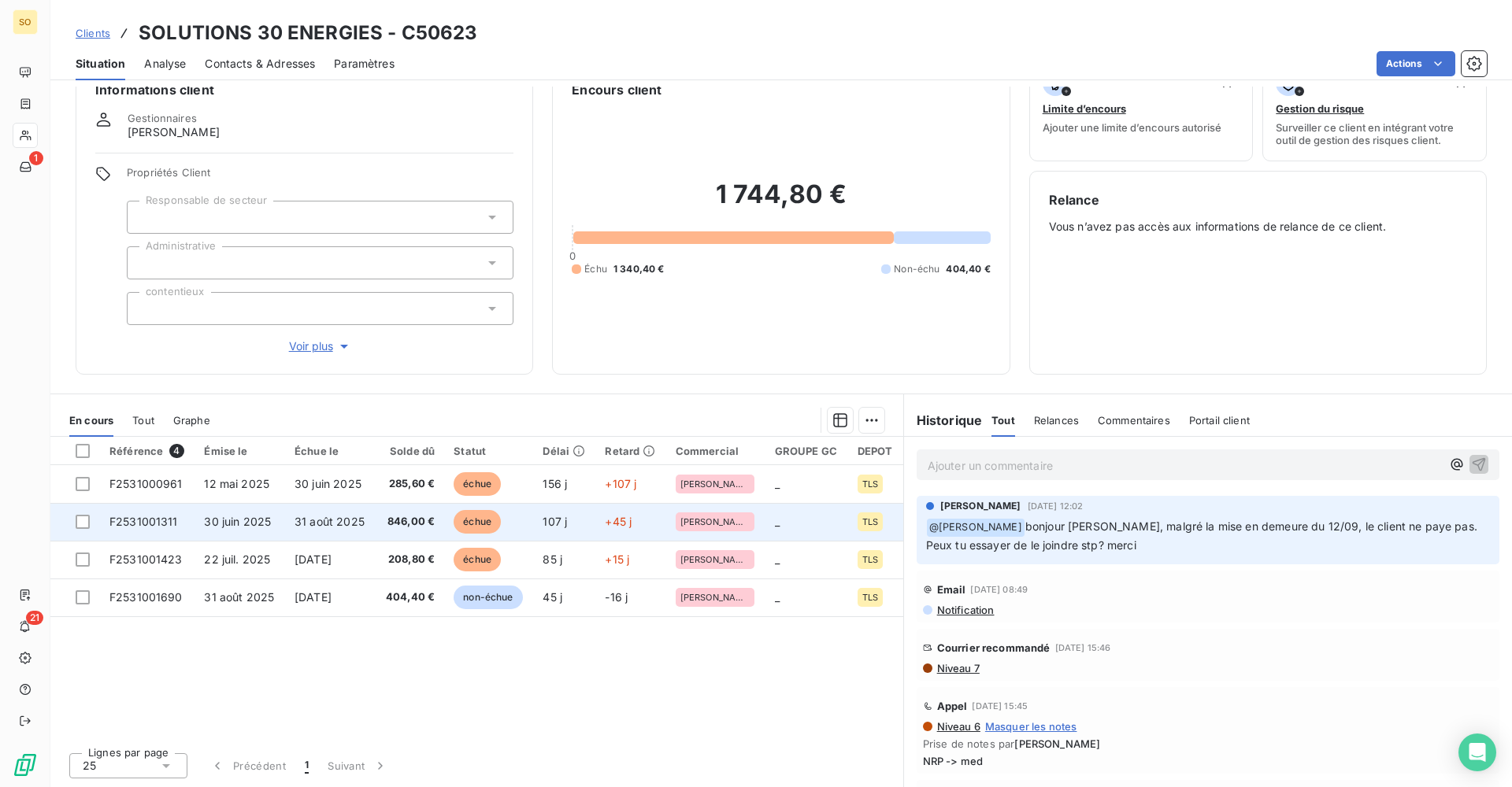
drag, startPoint x: 580, startPoint y: 389, endPoint x: 672, endPoint y: 516, distance: 156.8
click at [580, 389] on div "Informations client Gestionnaires [PERSON_NAME] Propriétés Client Responsable d…" at bounding box center [781, 436] width 1462 height 701
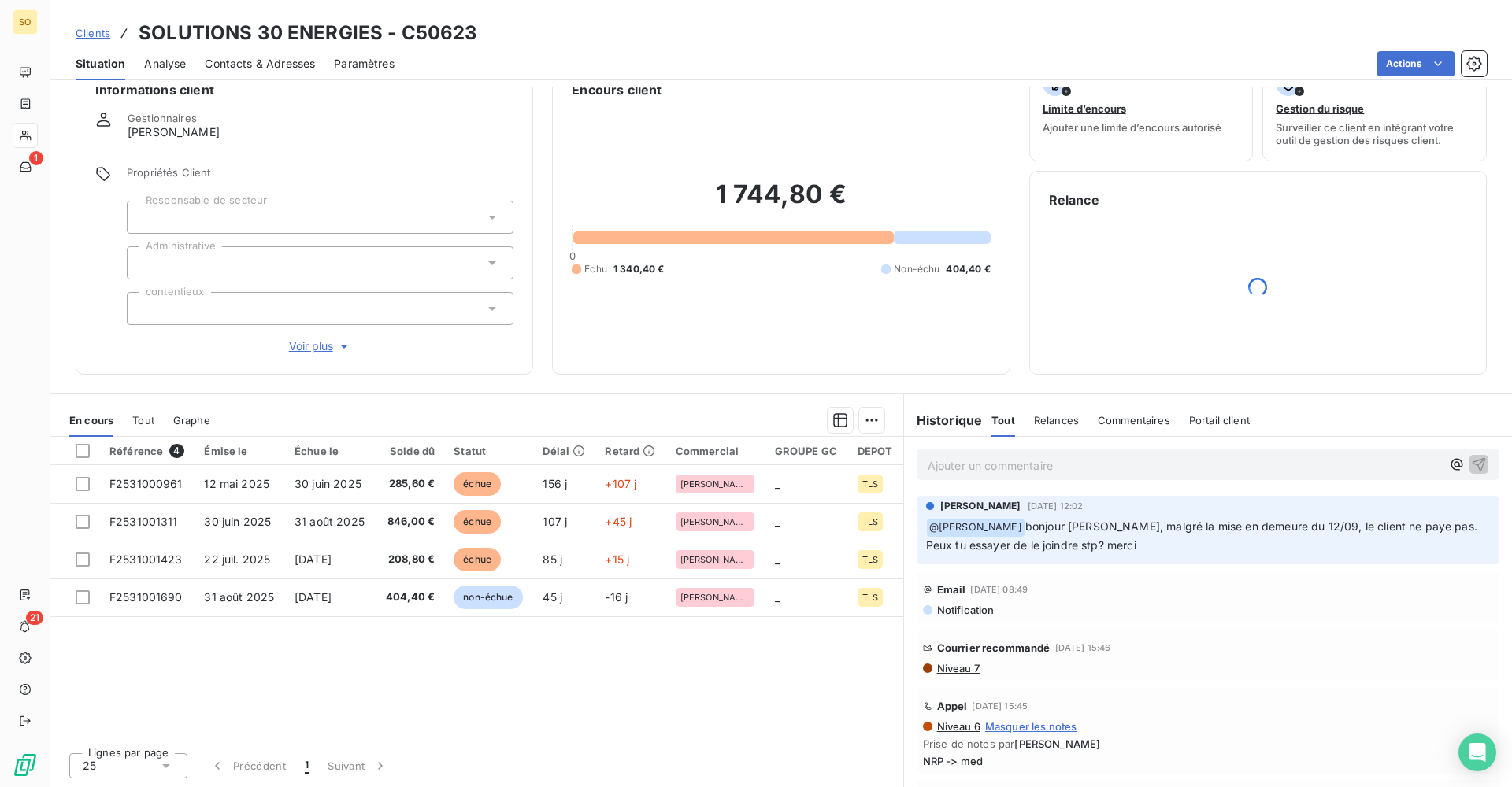
click at [981, 477] on div "Ajouter un commentaire ﻿" at bounding box center [1208, 465] width 583 height 31
click at [981, 472] on p "Ajouter un commentaire ﻿" at bounding box center [1185, 465] width 514 height 19
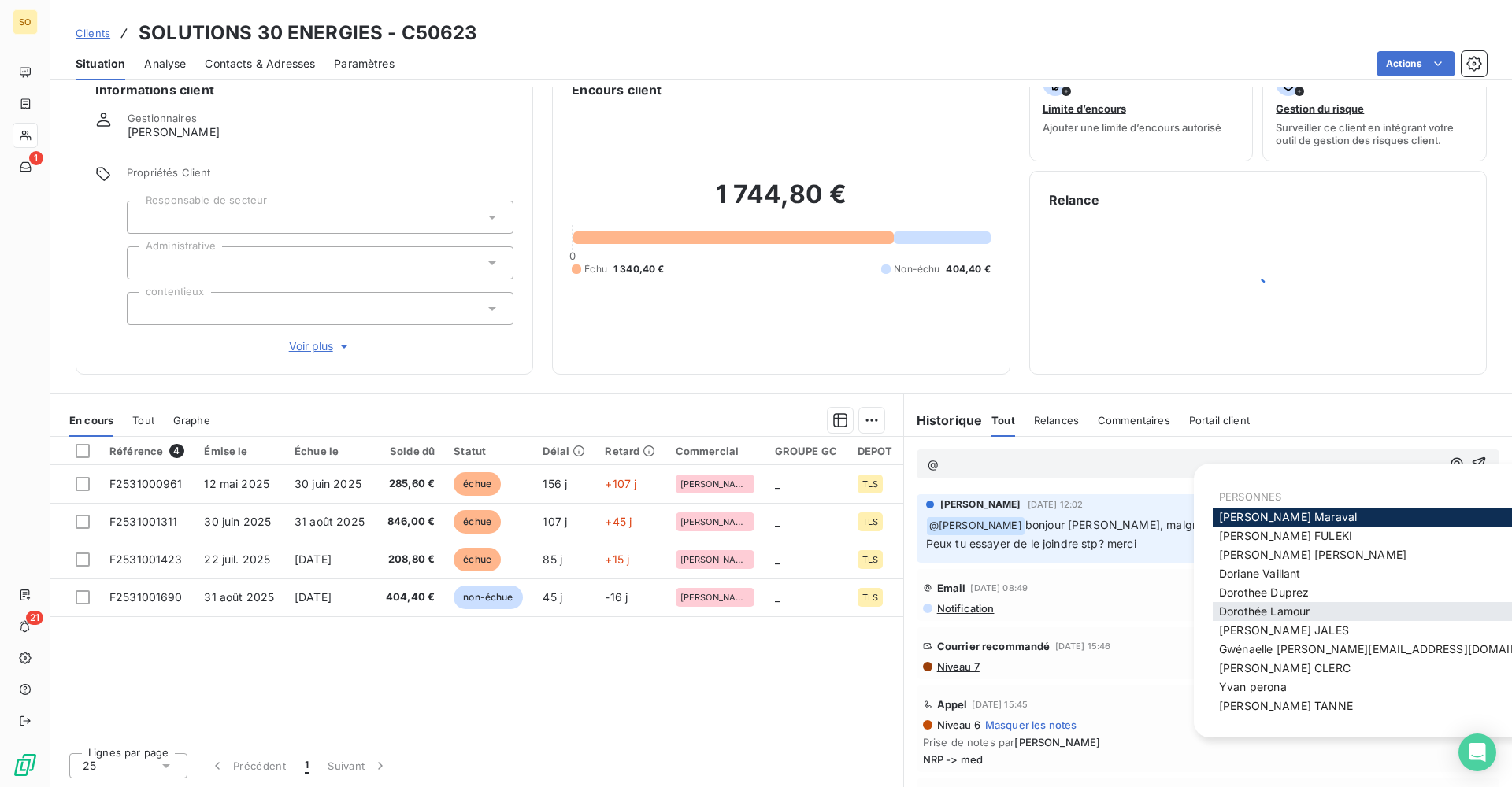
click at [1309, 604] on div "[PERSON_NAME]" at bounding box center [1390, 612] width 355 height 19
click at [1291, 599] on span "[PERSON_NAME]" at bounding box center [1263, 592] width 90 height 13
click at [1307, 607] on span "[PERSON_NAME]" at bounding box center [1264, 612] width 91 height 13
